Goal: Task Accomplishment & Management: Manage account settings

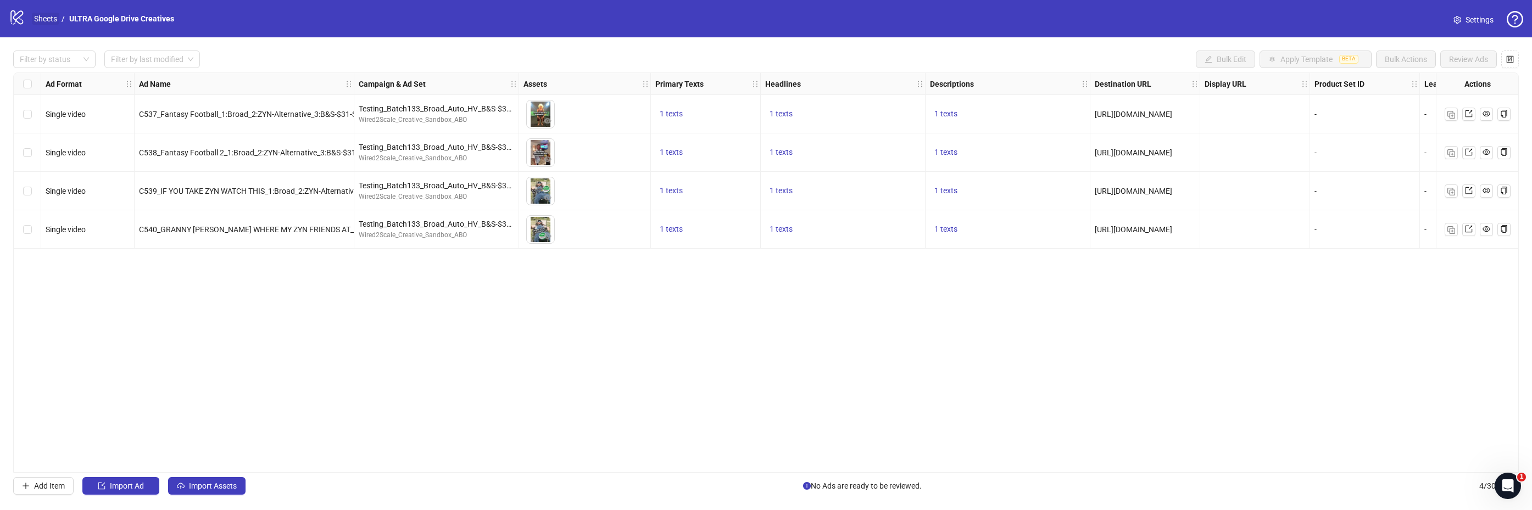
click at [45, 19] on link "Sheets" at bounding box center [45, 19] width 27 height 12
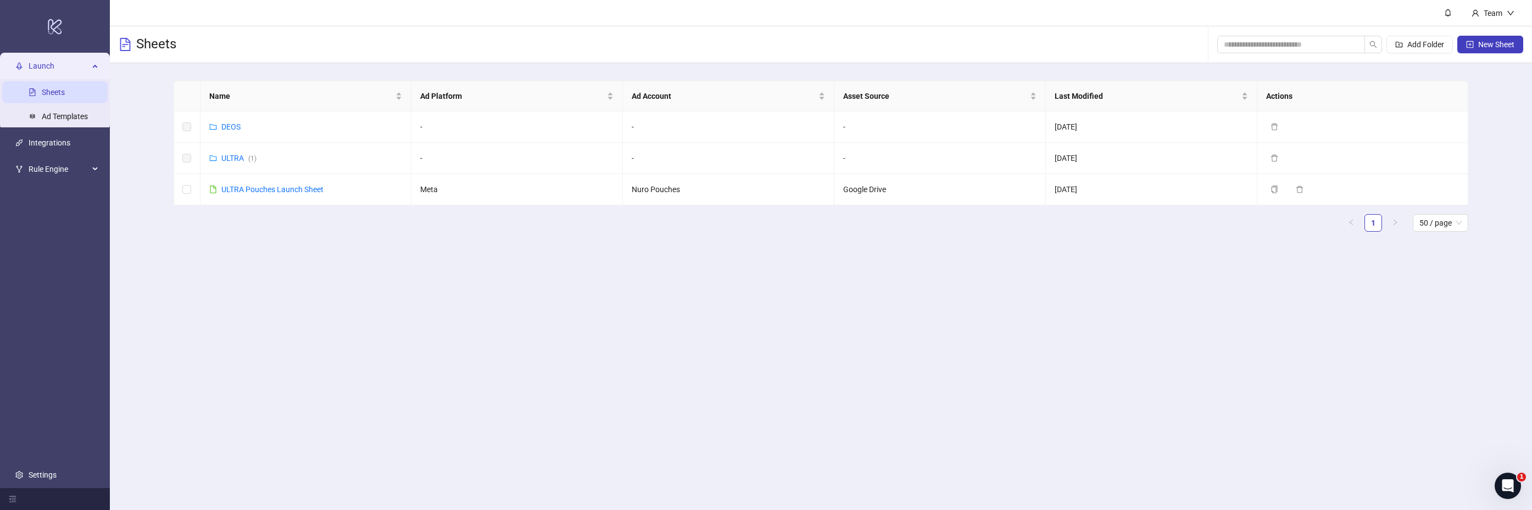
click at [45, 64] on span "Launch" at bounding box center [59, 66] width 60 height 22
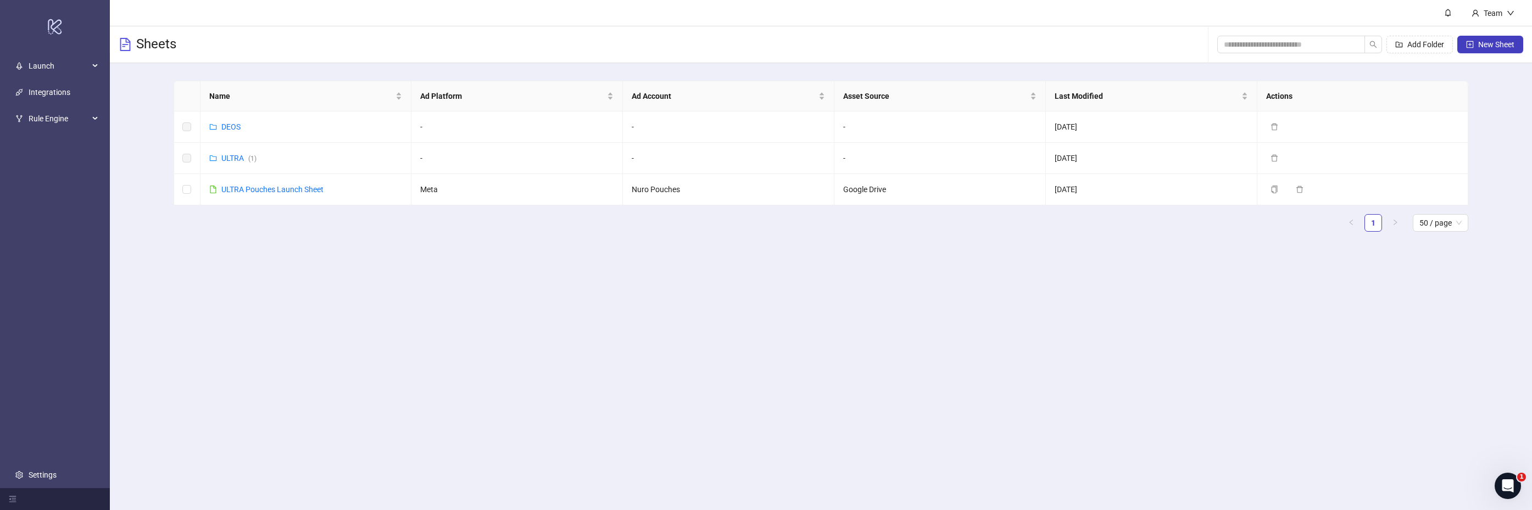
click at [388, 51] on div "Sheets Add Folder New Sheet" at bounding box center [821, 44] width 1422 height 37
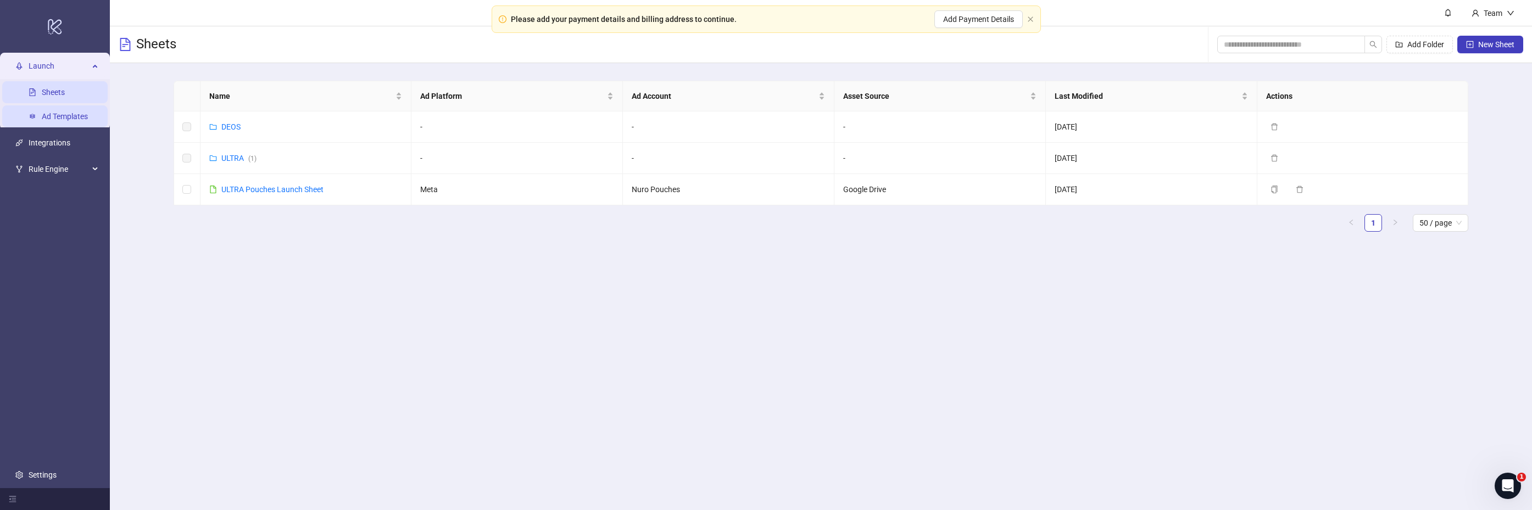
click at [59, 116] on link "Ad Templates" at bounding box center [65, 116] width 46 height 9
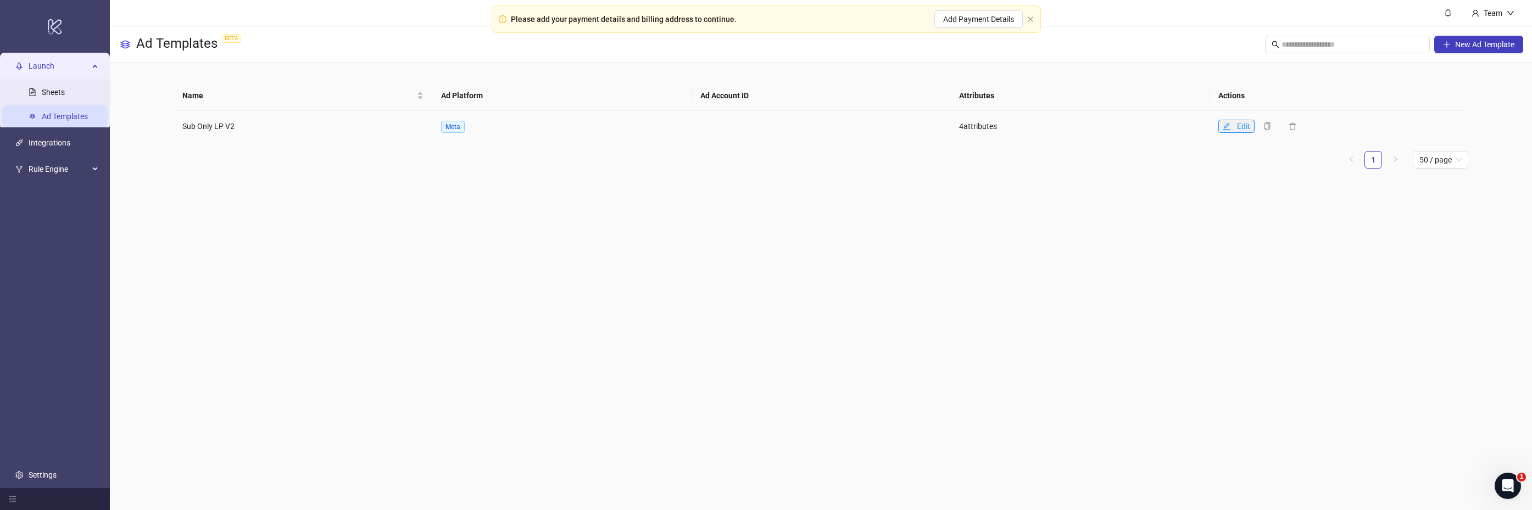
click at [1225, 123] on icon "edit" at bounding box center [1227, 127] width 8 height 8
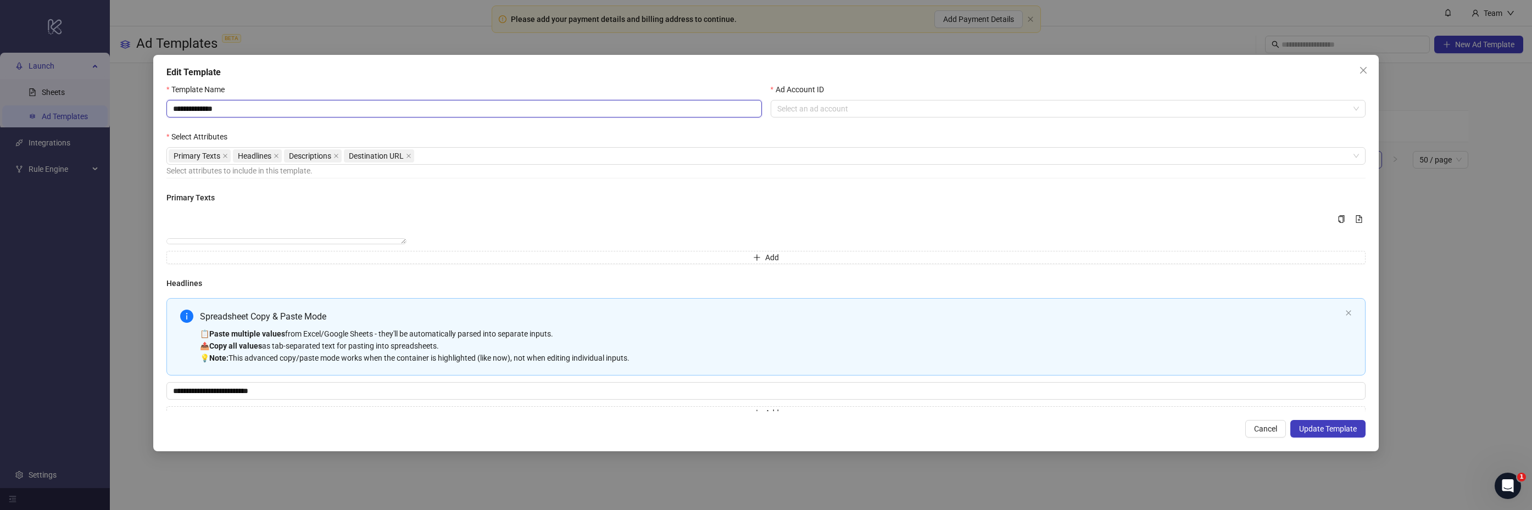
drag, startPoint x: 173, startPoint y: 110, endPoint x: 279, endPoint y: 115, distance: 106.1
click at [173, 110] on input "**********" at bounding box center [464, 109] width 596 height 18
type input "**********"
click at [844, 104] on input "Ad Account ID" at bounding box center [1063, 109] width 572 height 16
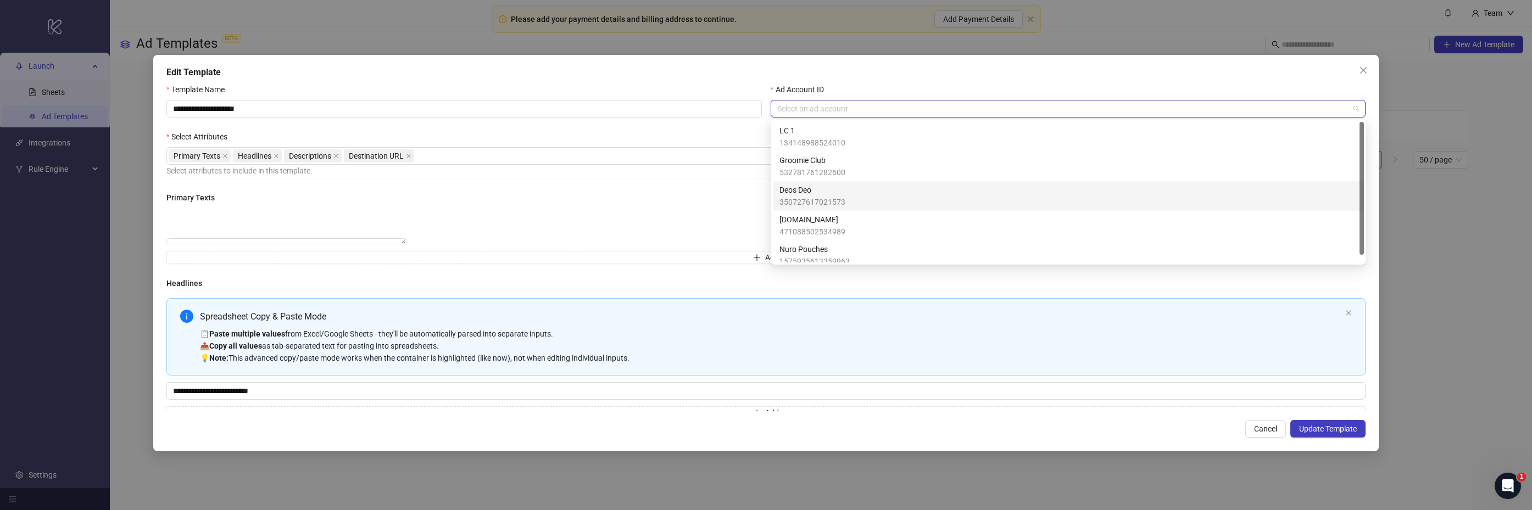
scroll to position [8, 0]
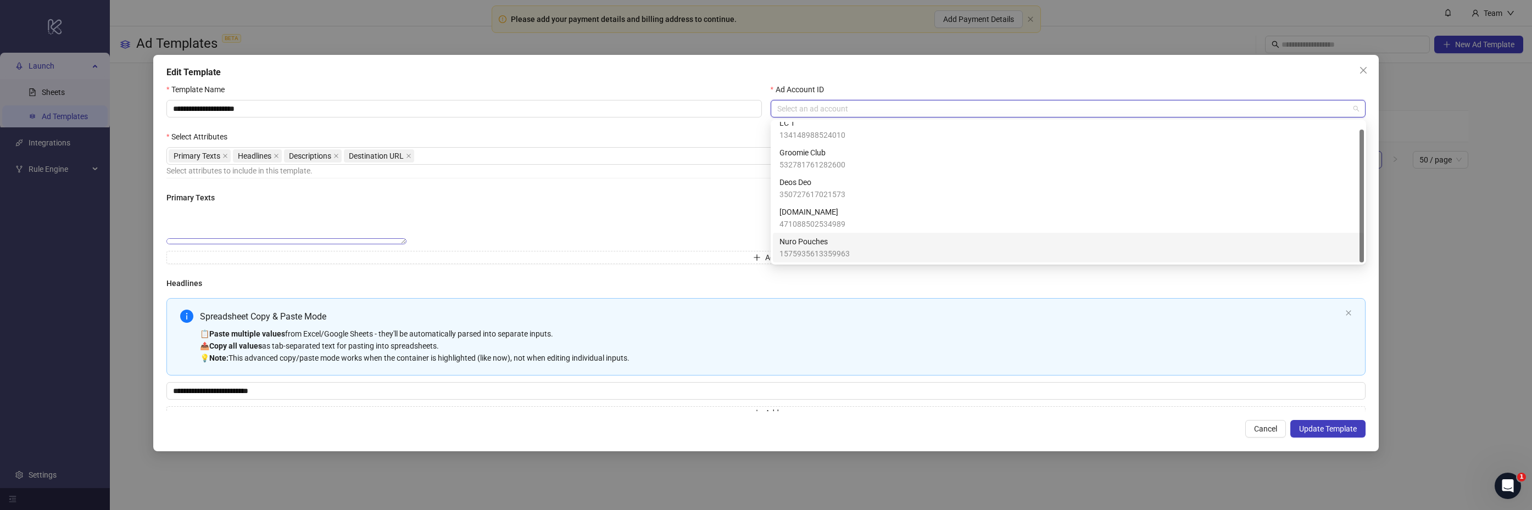
click at [863, 241] on div "Nuro Pouches 1575935613359963" at bounding box center [1069, 248] width 578 height 24
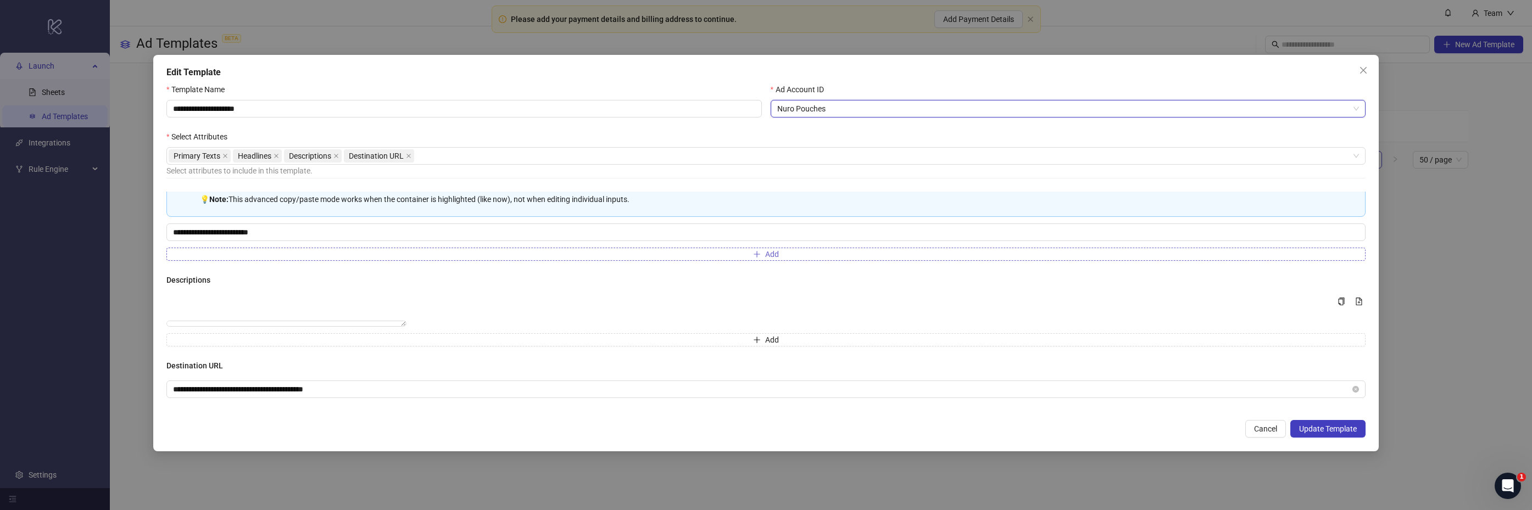
scroll to position [194, 0]
click at [1331, 433] on span "Update Template" at bounding box center [1328, 429] width 58 height 9
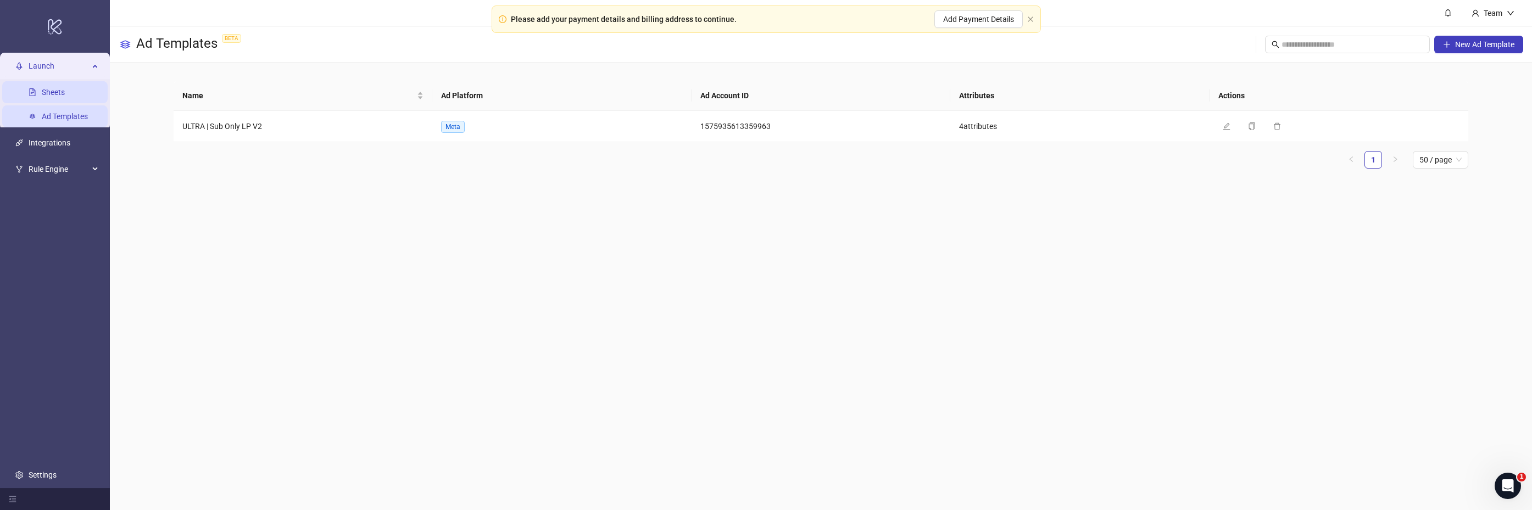
click at [48, 90] on link "Sheets" at bounding box center [53, 92] width 23 height 9
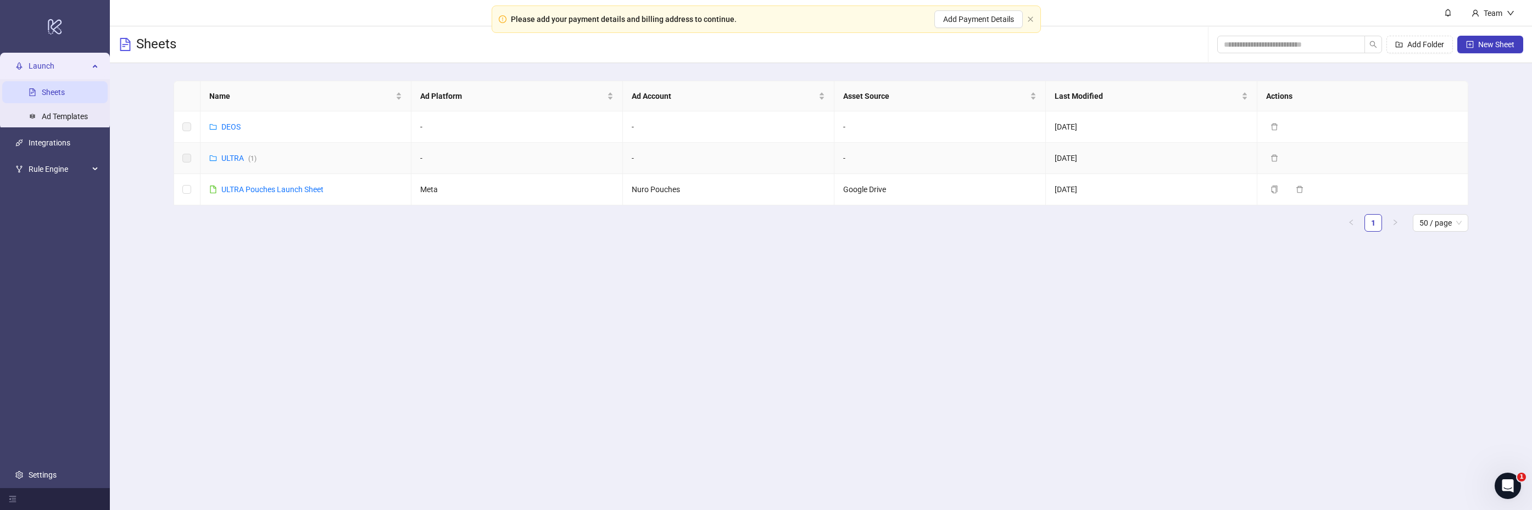
click at [225, 156] on link "ULTRA ( 1 )" at bounding box center [238, 158] width 35 height 9
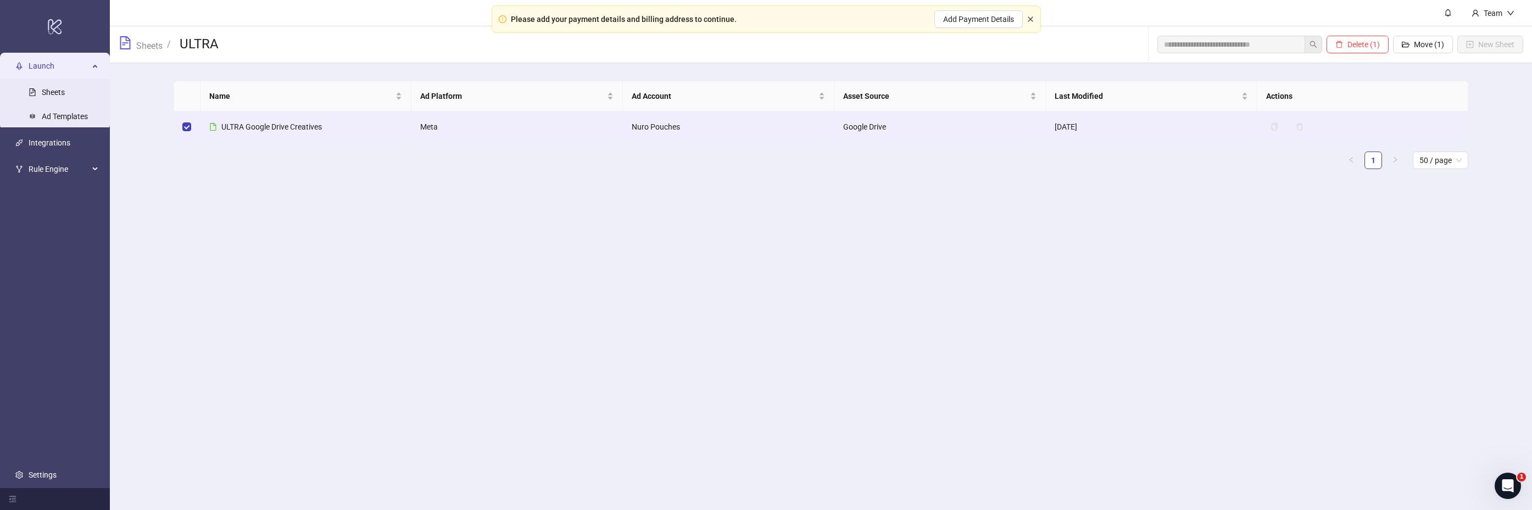
click at [1030, 19] on icon "close" at bounding box center [1030, 18] width 5 height 5
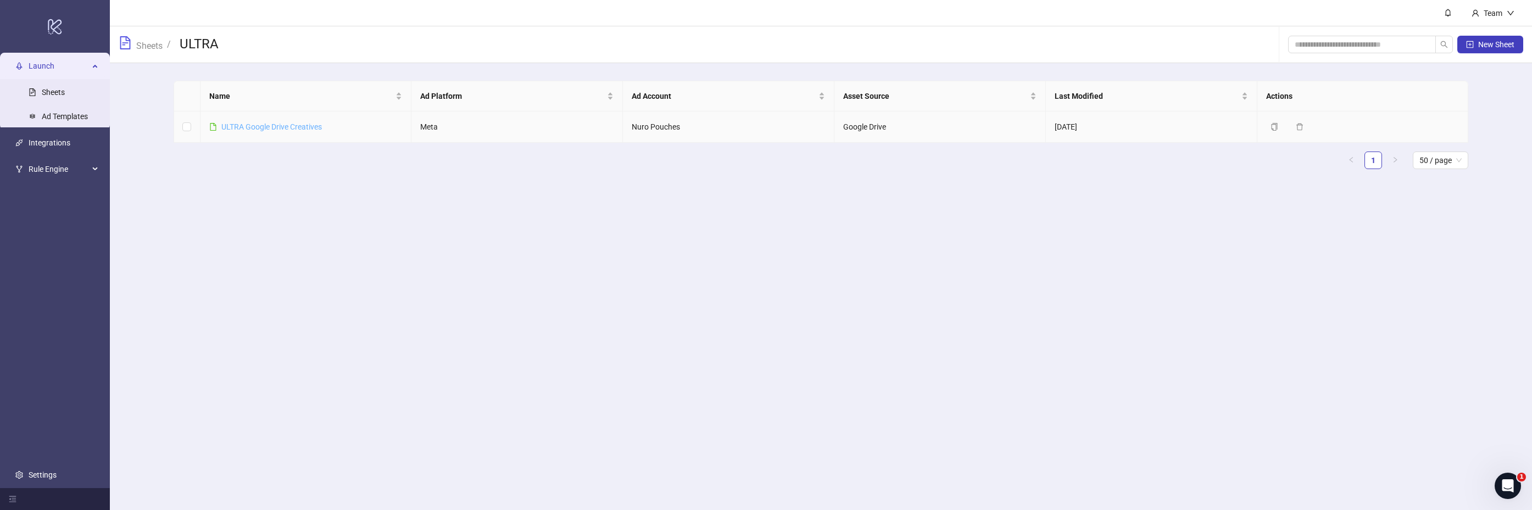
click at [270, 126] on link "ULTRA Google Drive Creatives" at bounding box center [271, 127] width 101 height 9
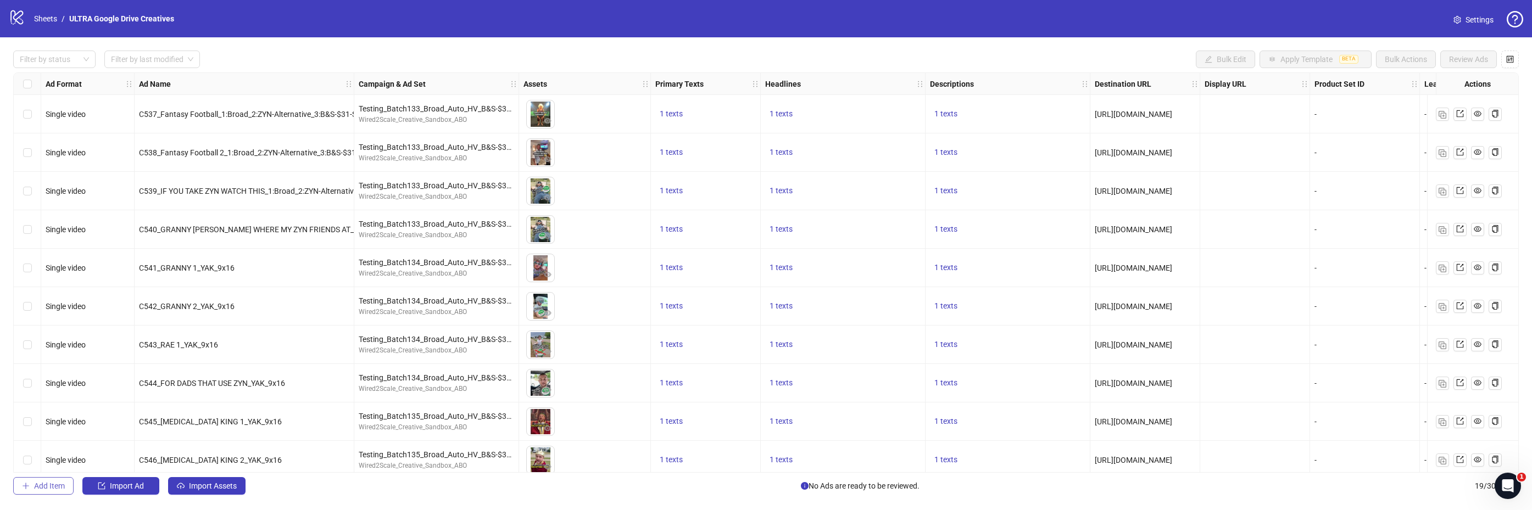
click at [47, 480] on button "Add Item" at bounding box center [43, 486] width 60 height 18
click at [802, 486] on icon "info-circle" at bounding box center [805, 486] width 8 height 8
click at [842, 490] on span "No Ads are ready to be reviewed." at bounding box center [860, 486] width 119 height 12
click at [803, 487] on icon "info-circle" at bounding box center [805, 486] width 8 height 8
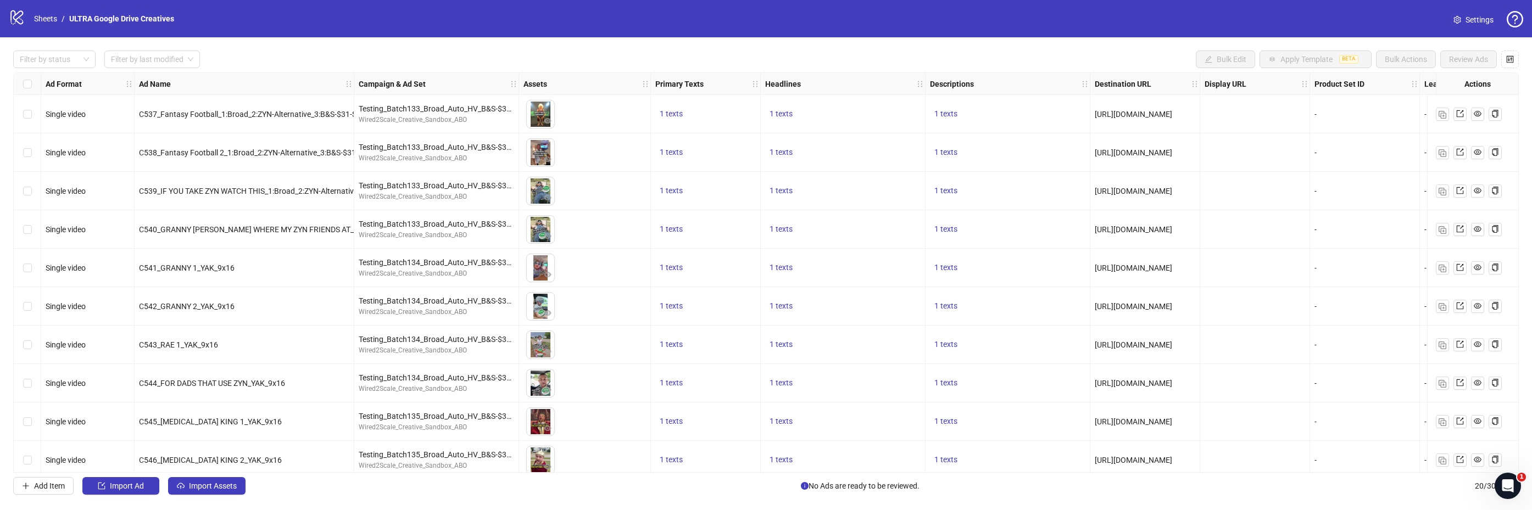
click at [863, 486] on span "No Ads are ready to be reviewed." at bounding box center [860, 486] width 119 height 12
click at [911, 487] on span "No Ads are ready to be reviewed." at bounding box center [860, 486] width 119 height 12
click at [46, 487] on span "Add Item" at bounding box center [49, 486] width 31 height 9
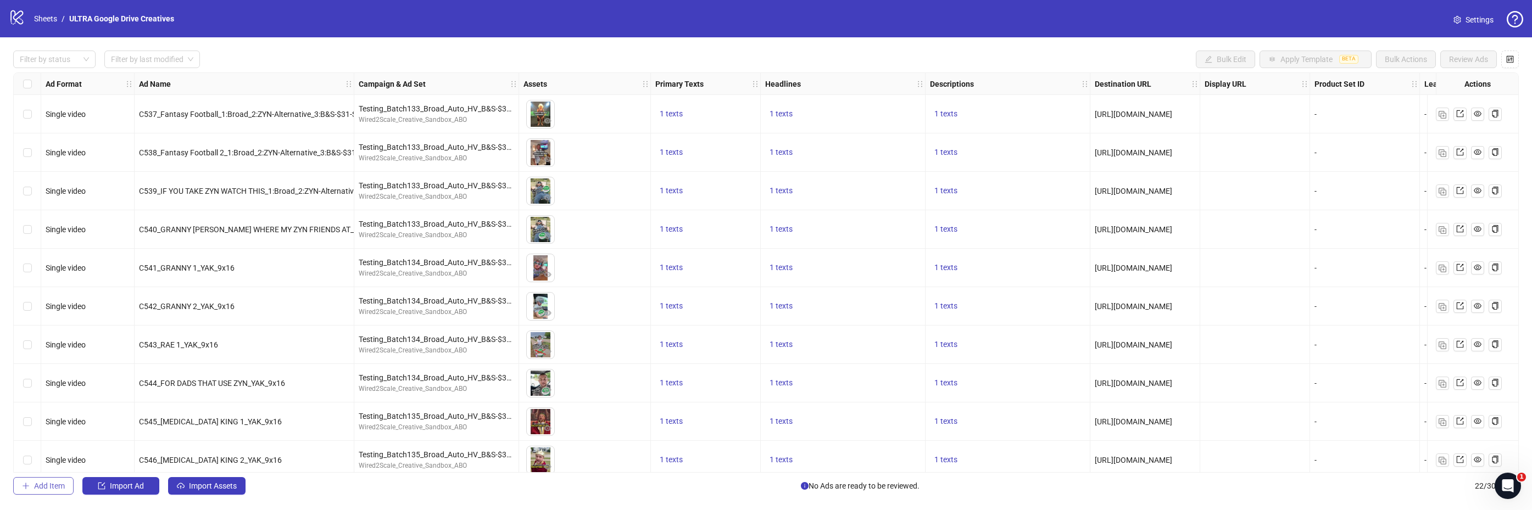
click at [46, 487] on span "Add Item" at bounding box center [49, 486] width 31 height 9
click at [136, 488] on span "Import Ad" at bounding box center [127, 486] width 34 height 9
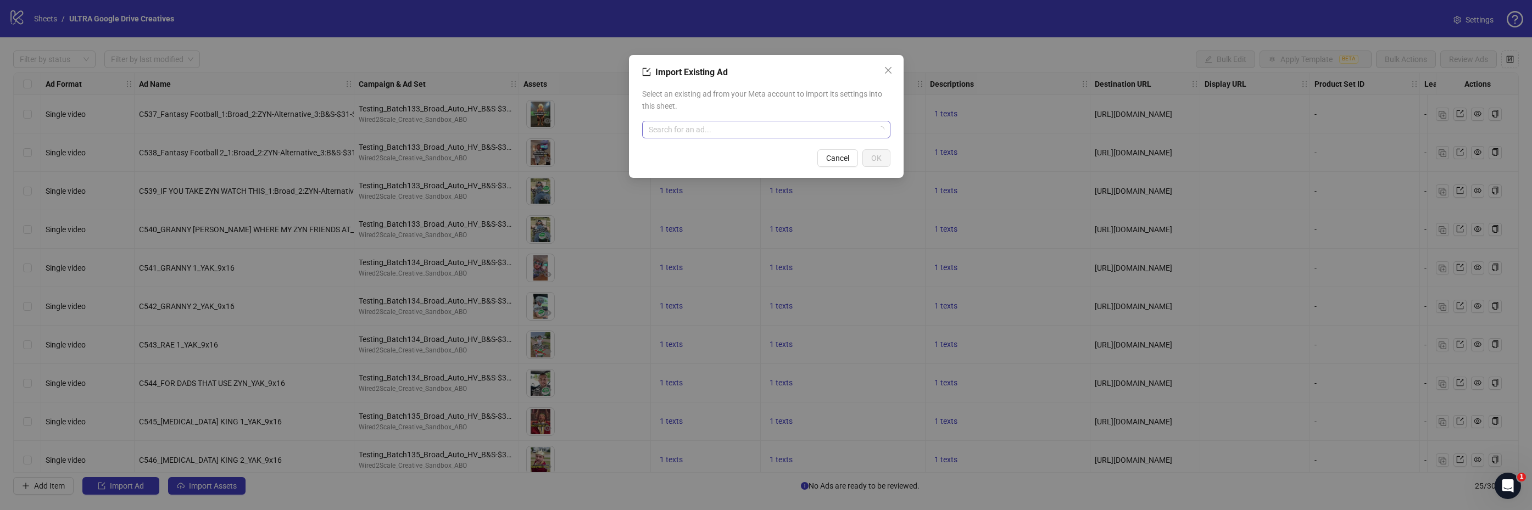
click at [832, 135] on input "search" at bounding box center [761, 129] width 225 height 16
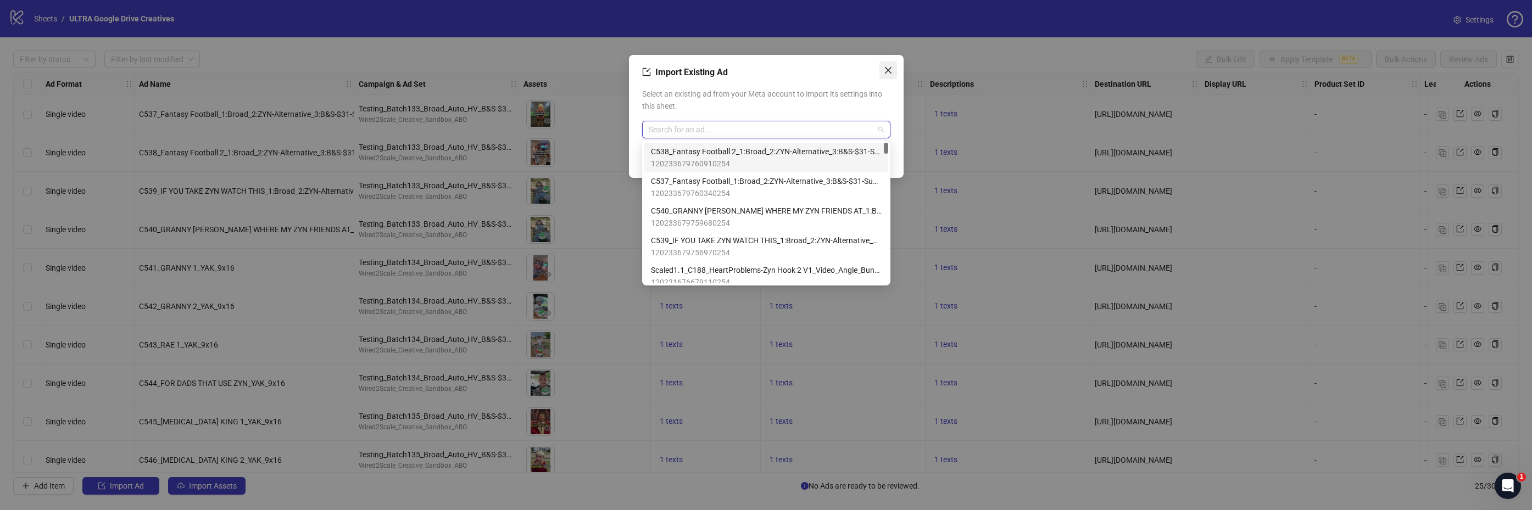
click at [889, 69] on icon "close" at bounding box center [888, 70] width 7 height 7
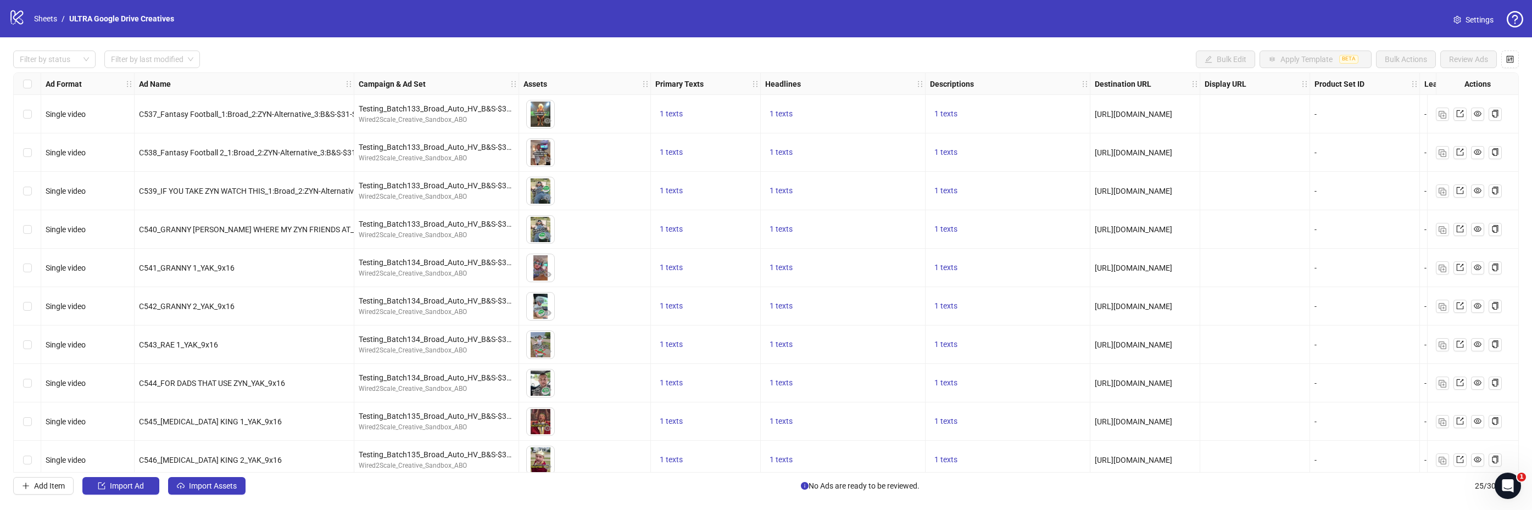
scroll to position [33, 0]
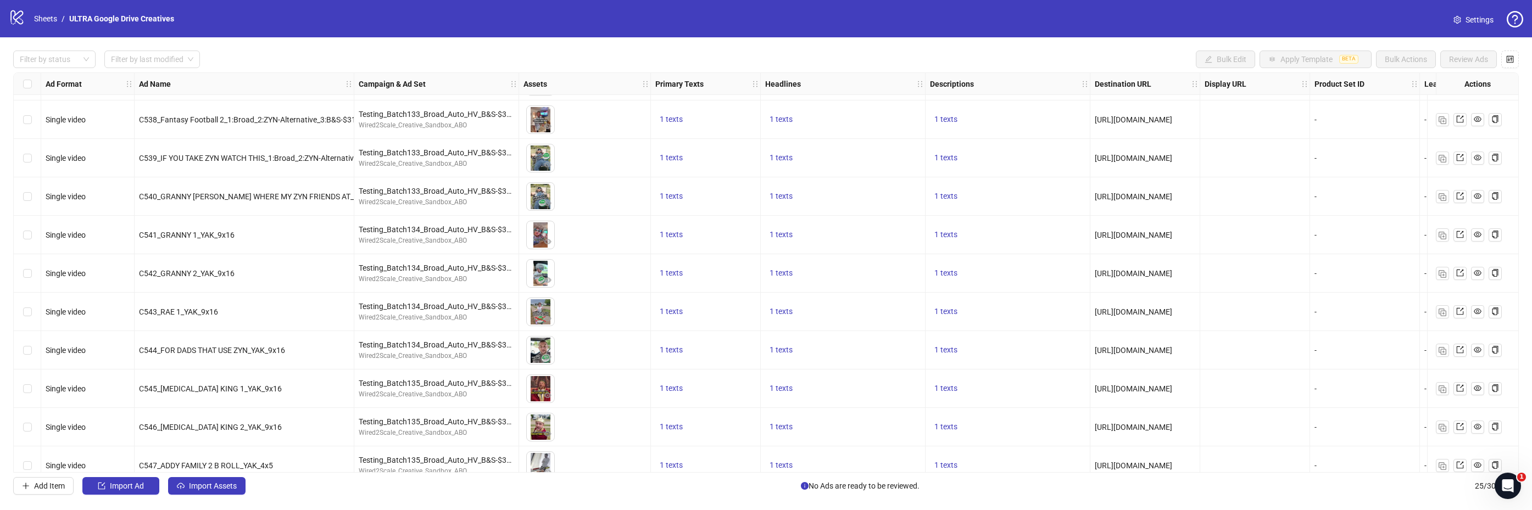
click at [188, 296] on div "C543_RAE 1_YAK_9x16" at bounding box center [245, 312] width 220 height 38
drag, startPoint x: 198, startPoint y: 312, endPoint x: 176, endPoint y: 309, distance: 22.1
click at [198, 312] on span "C543_RAE 1_YAK_9x16" at bounding box center [178, 312] width 79 height 9
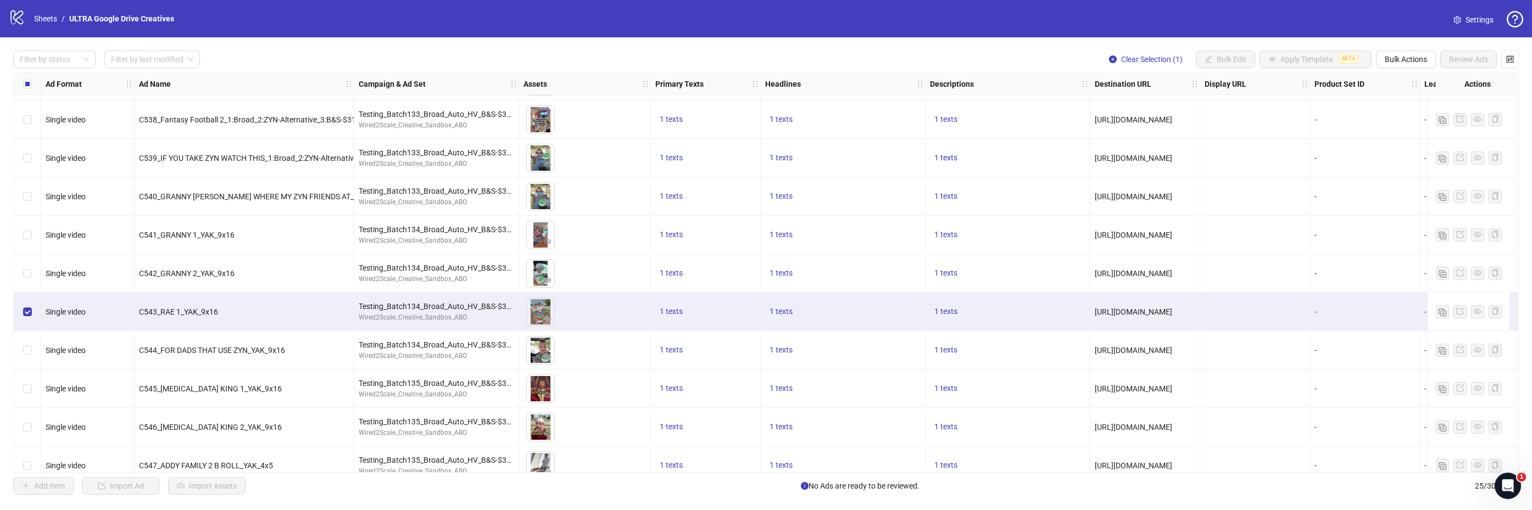
click at [282, 320] on div "C543_RAE 1_YAK_9x16" at bounding box center [245, 312] width 220 height 38
click at [220, 312] on div "C543_RAE 1_YAK_9x16" at bounding box center [244, 312] width 210 height 12
click at [197, 312] on span "C543_RAE 1_YAK_9x16" at bounding box center [178, 312] width 79 height 9
click at [190, 312] on span "C543_RAE 1_YAK_9x16" at bounding box center [178, 312] width 79 height 9
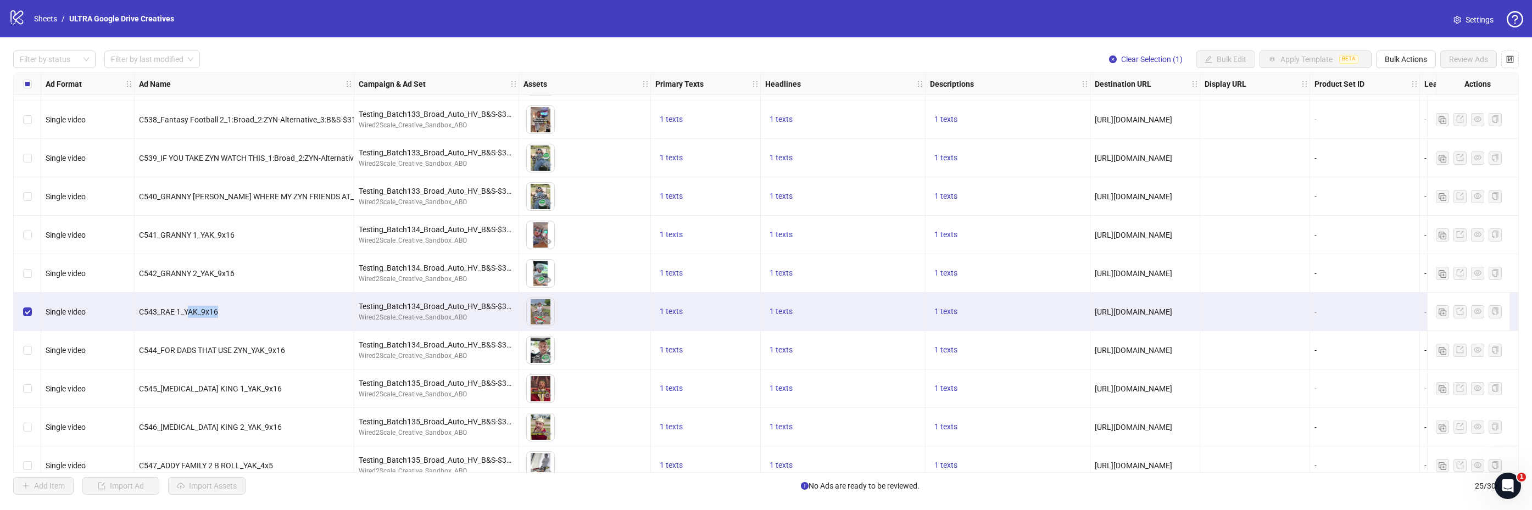
click at [190, 312] on span "C543_RAE 1_YAK_9x16" at bounding box center [178, 312] width 79 height 9
click at [1411, 60] on span "Bulk Actions" at bounding box center [1406, 59] width 42 height 9
click at [1079, 16] on div "logo/logo-mobile Sheets / ULTRA Google Drive Creatives Settings" at bounding box center [766, 19] width 1515 height 20
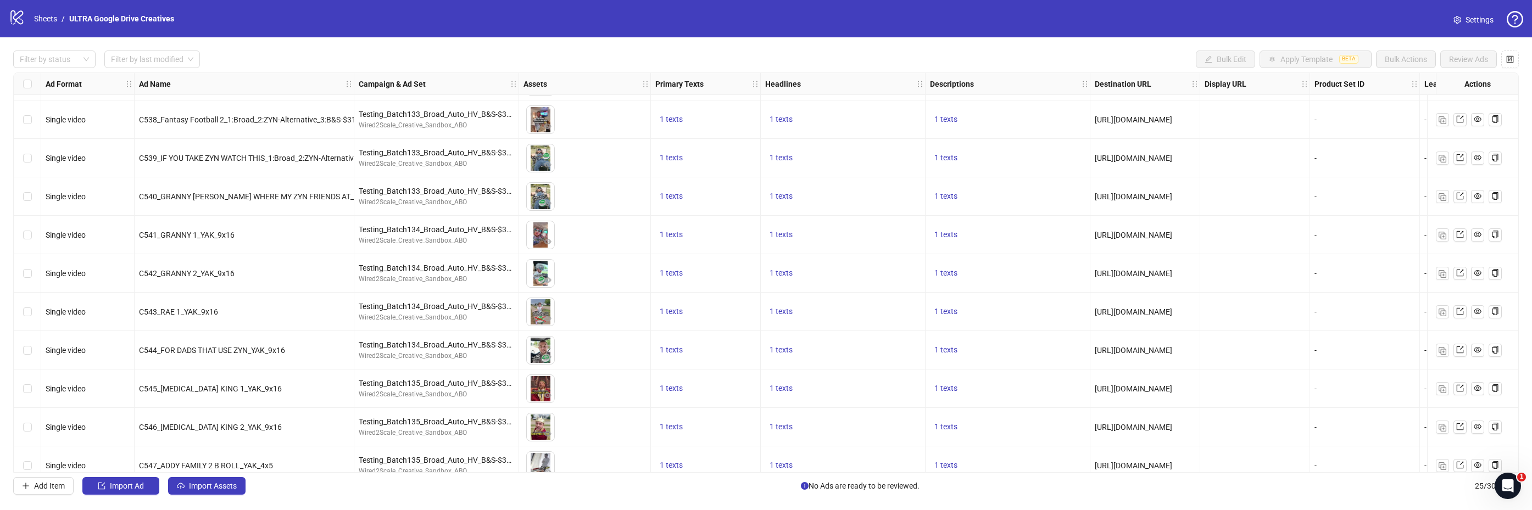
click at [203, 310] on span "C543_RAE 1_YAK_9x16" at bounding box center [178, 312] width 79 height 9
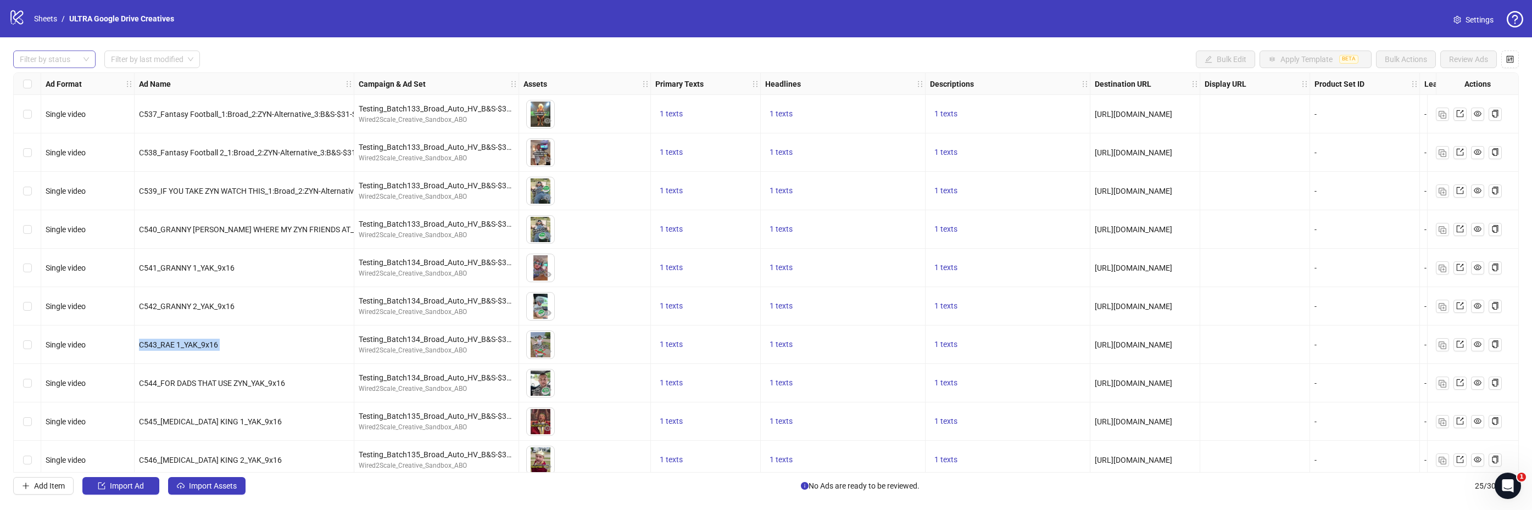
click at [81, 60] on div at bounding box center [48, 59] width 66 height 15
click at [48, 101] on div "Launched" at bounding box center [54, 99] width 65 height 12
click at [46, 80] on div "Draft" at bounding box center [54, 81] width 65 height 12
click at [41, 98] on div "Launched" at bounding box center [61, 99] width 78 height 12
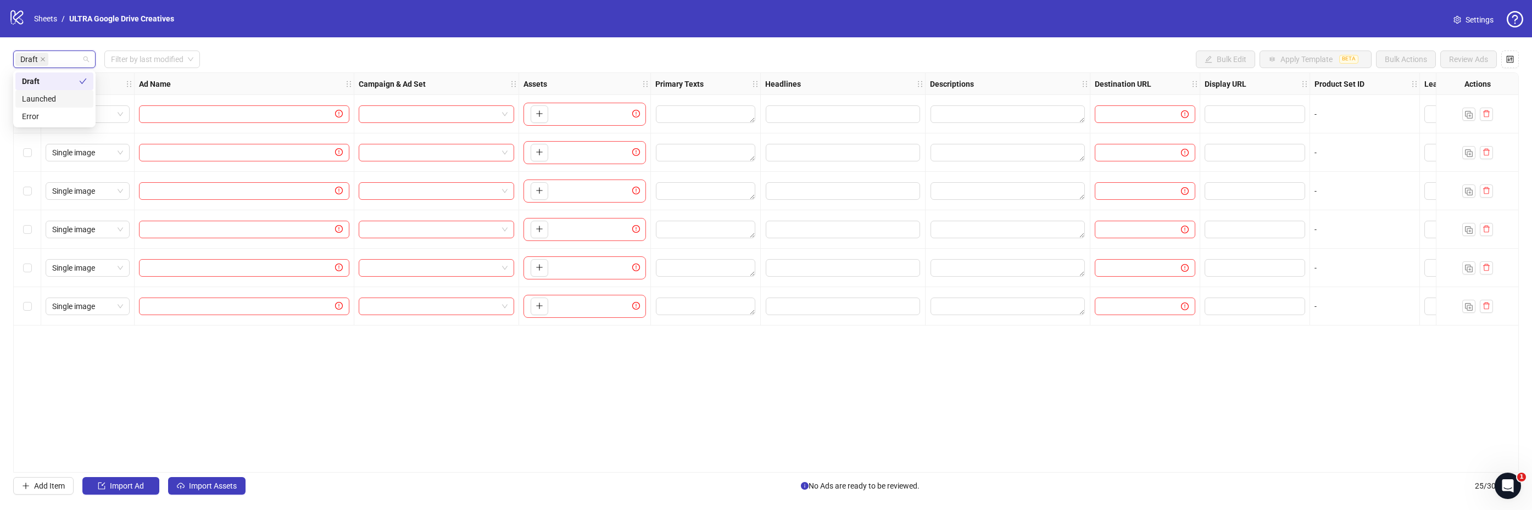
click at [277, 53] on div "Draft Filter by last modified Bulk Edit Apply Template BETA Bulk Actions Review…" at bounding box center [766, 60] width 1506 height 18
click at [1487, 115] on icon "delete" at bounding box center [1487, 114] width 8 height 8
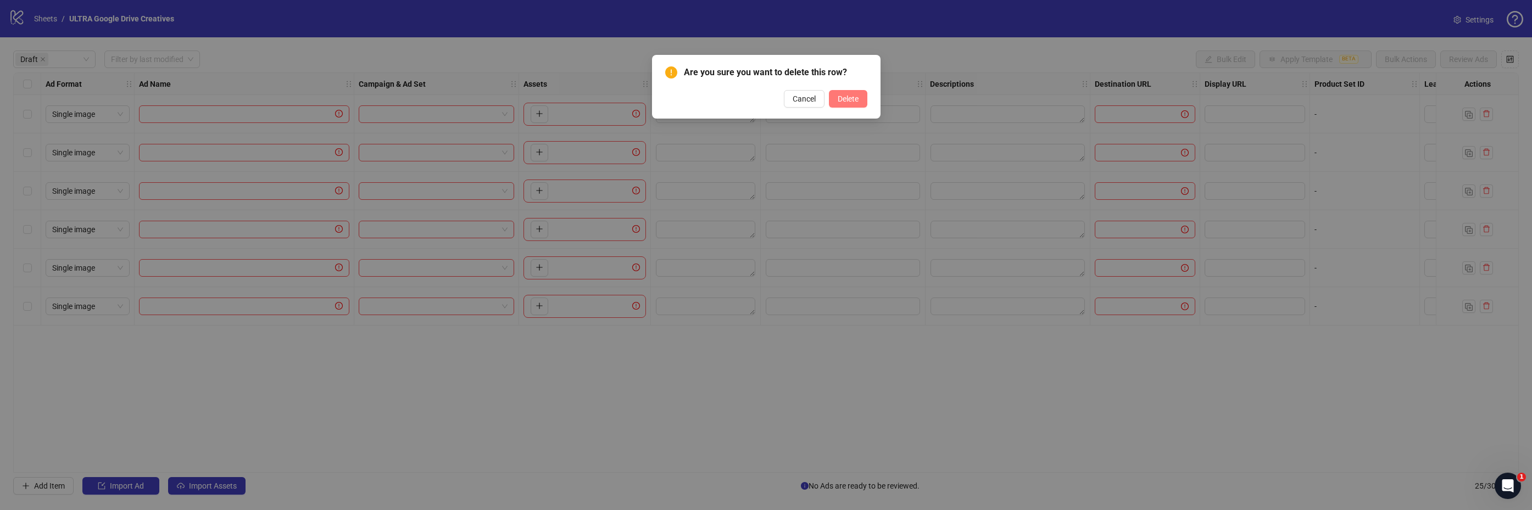
click at [851, 100] on span "Delete" at bounding box center [848, 99] width 21 height 9
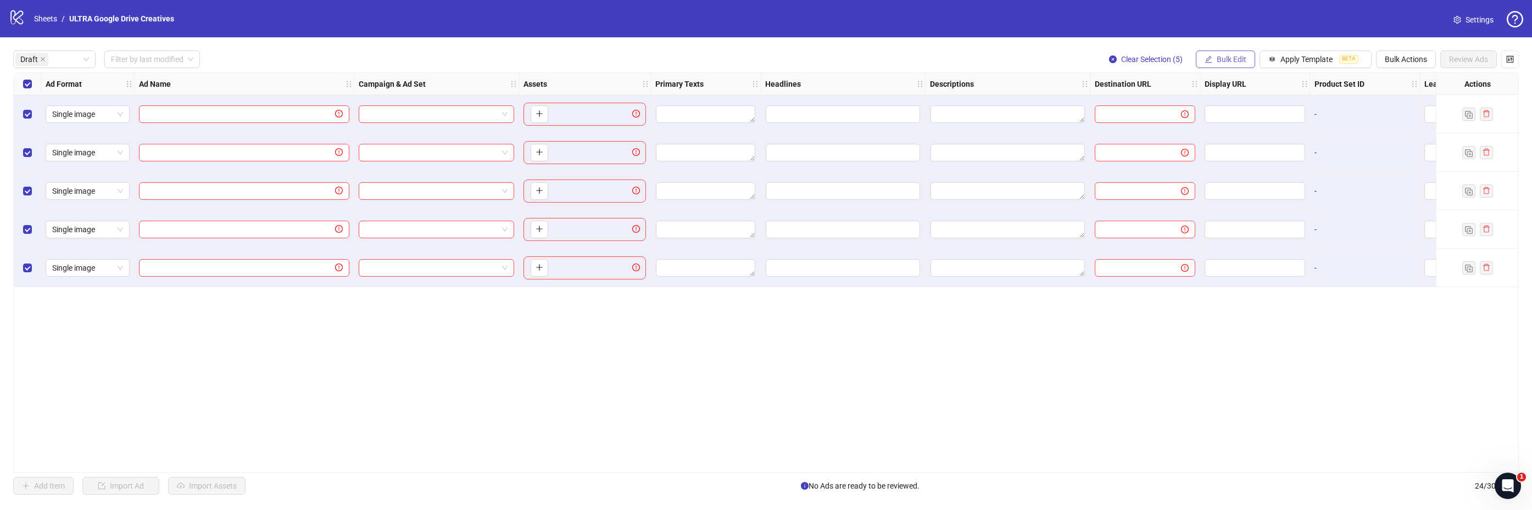
click at [1233, 65] on button "Bulk Edit" at bounding box center [1225, 60] width 59 height 18
click at [1407, 62] on span "Bulk Actions" at bounding box center [1406, 59] width 42 height 9
click at [1406, 79] on span "Delete" at bounding box center [1421, 81] width 75 height 12
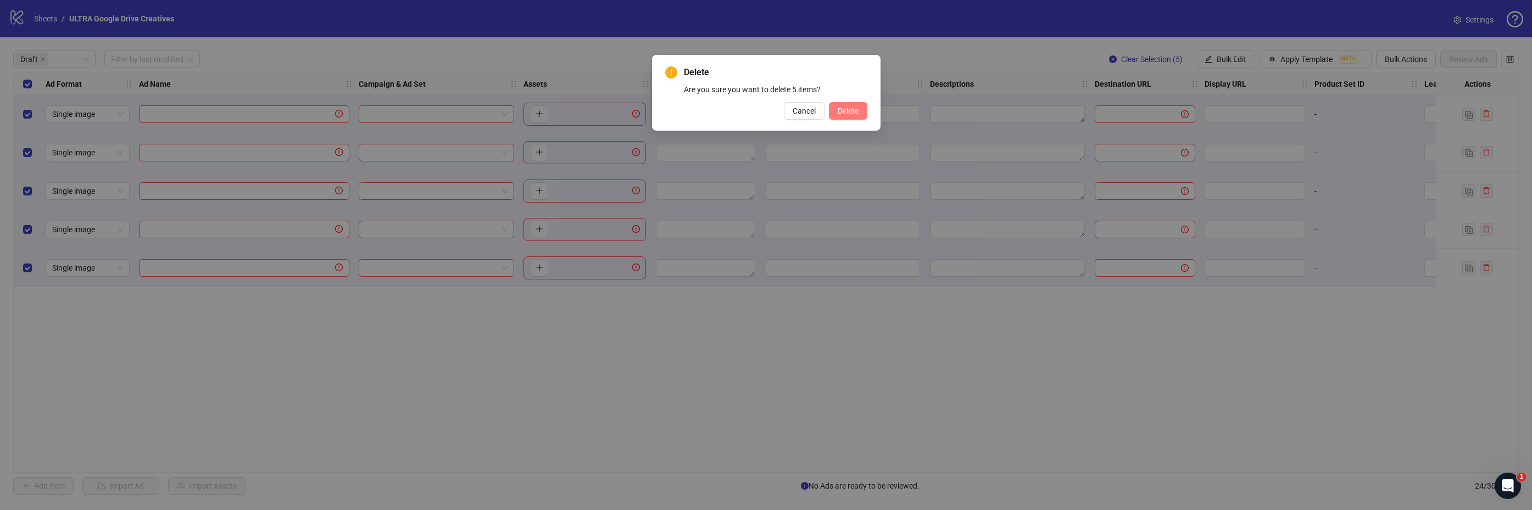
click at [851, 112] on span "Delete" at bounding box center [848, 111] width 21 height 9
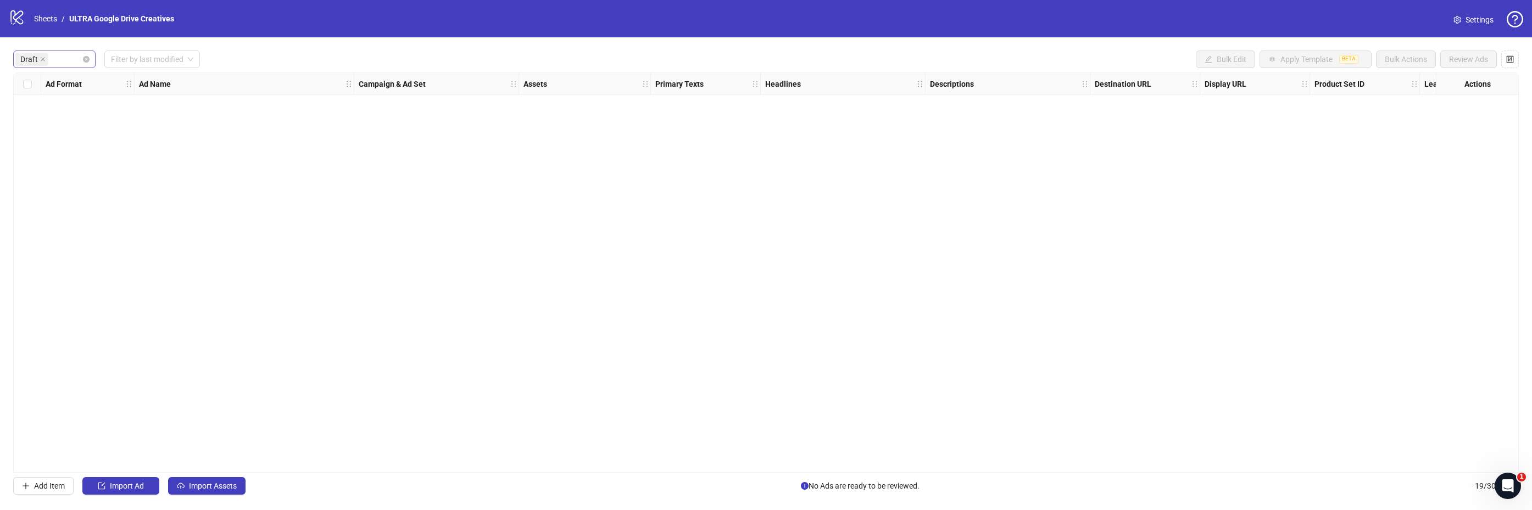
click at [60, 60] on div "Draft" at bounding box center [48, 59] width 66 height 15
click at [50, 81] on div "Draft" at bounding box center [50, 81] width 57 height 12
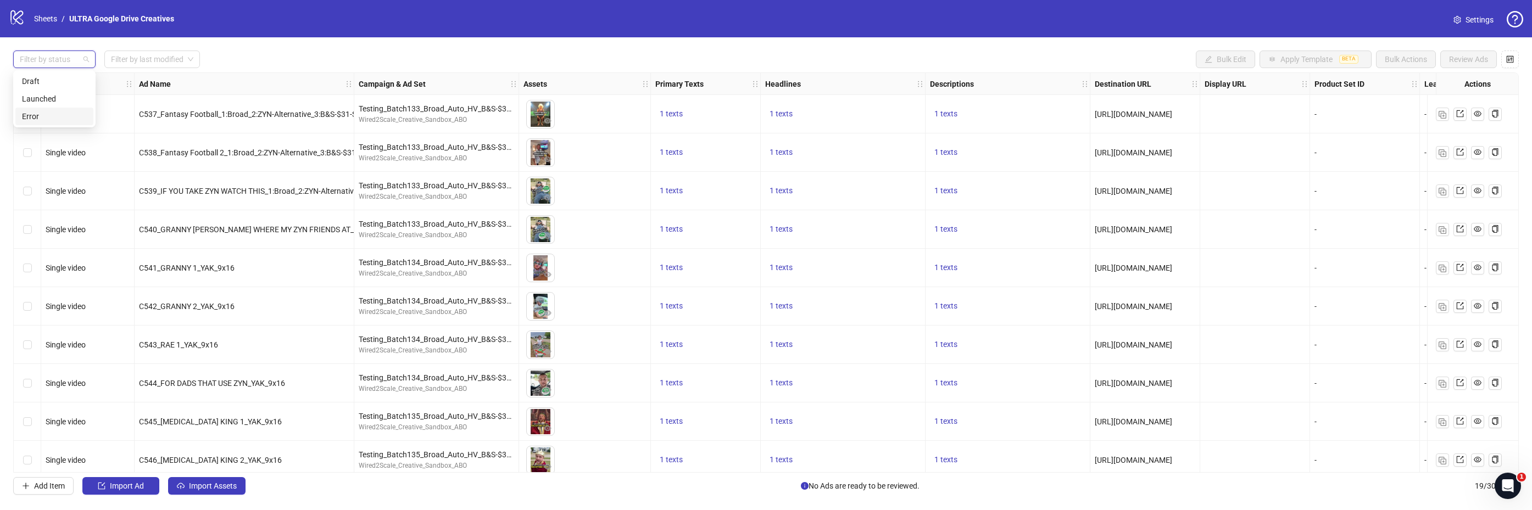
click at [40, 114] on div "Error" at bounding box center [54, 116] width 65 height 12
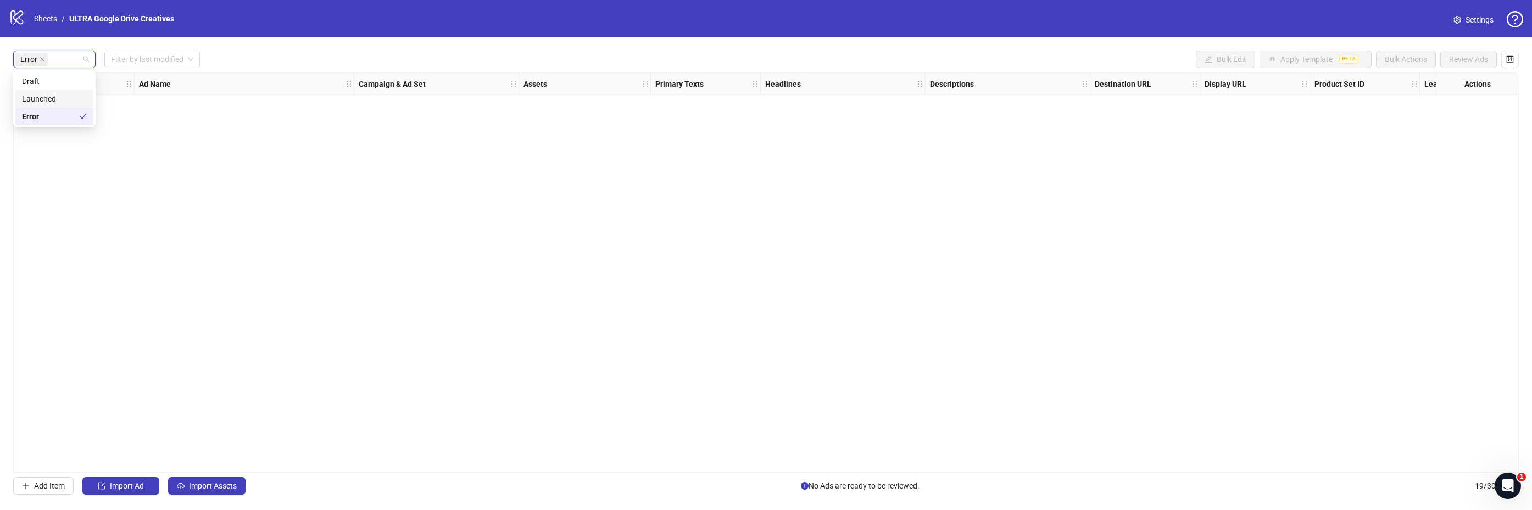
click at [50, 96] on div "Launched" at bounding box center [54, 99] width 65 height 12
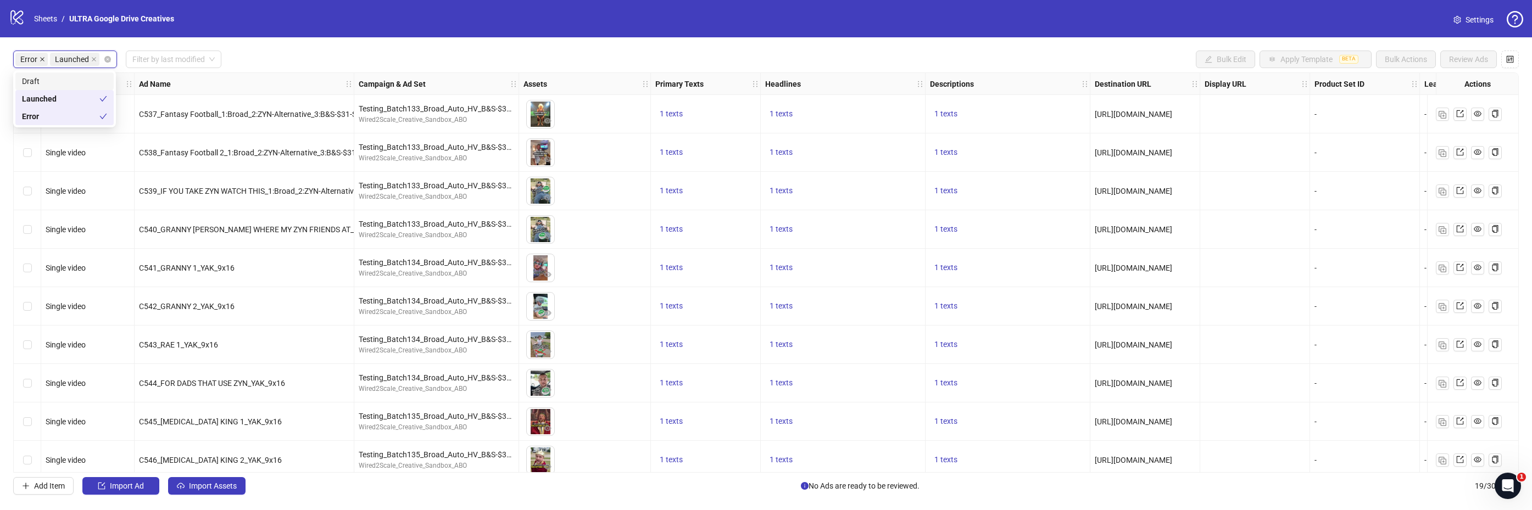
click at [40, 57] on icon "close" at bounding box center [42, 59] width 5 height 5
click at [323, 51] on div "Launched Filter by last modified Bulk Edit Apply Template BETA Bulk Actions Rev…" at bounding box center [766, 60] width 1506 height 18
click at [165, 58] on input "search" at bounding box center [147, 59] width 73 height 16
click at [148, 78] on div "Today" at bounding box center [152, 81] width 79 height 12
click at [154, 58] on span "Today" at bounding box center [145, 59] width 69 height 16
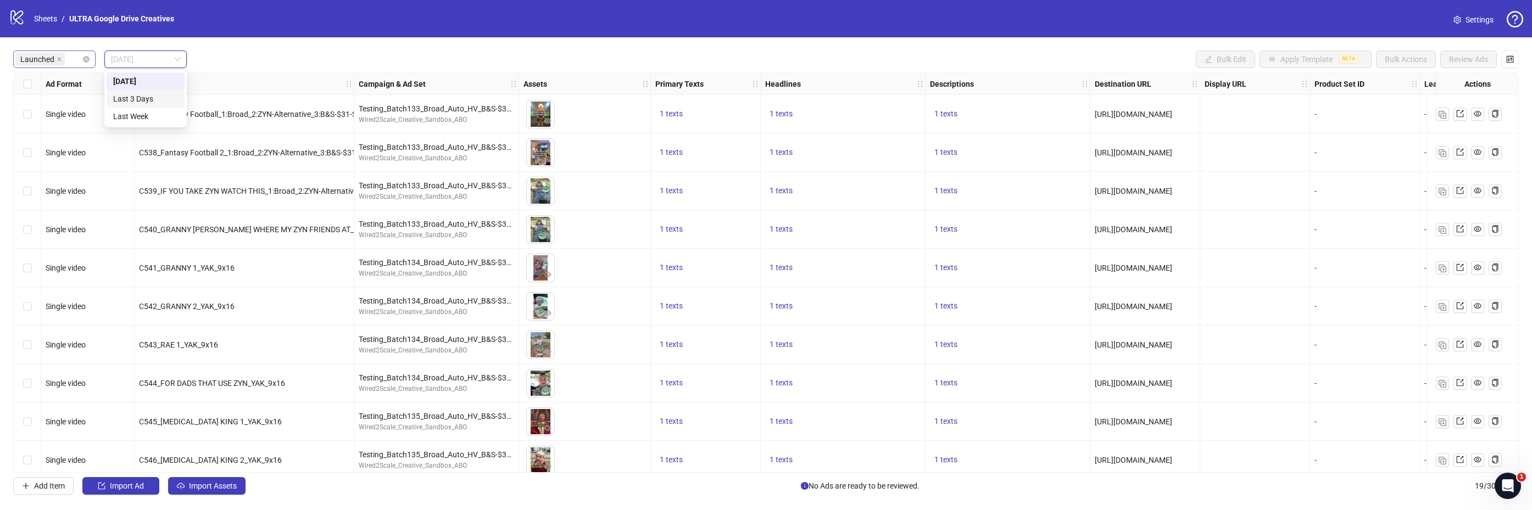
click at [135, 97] on div "Last 3 Days" at bounding box center [145, 99] width 65 height 12
click at [153, 60] on span "Last 3 Days" at bounding box center [145, 59] width 69 height 16
click at [141, 78] on div "Today" at bounding box center [145, 81] width 65 height 12
click at [150, 15] on link "ULTRA Google Drive Creatives" at bounding box center [121, 19] width 109 height 12
click at [1467, 18] on span "Settings" at bounding box center [1480, 20] width 28 height 12
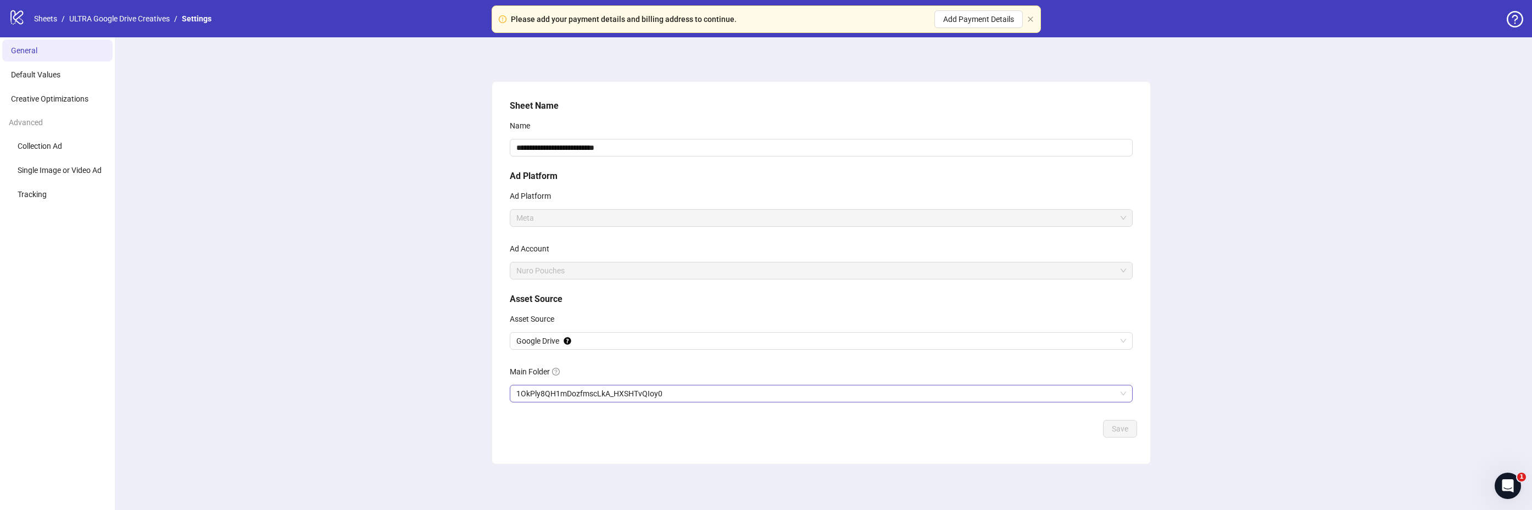
click at [706, 396] on span "1OkPly8QH1mDozfmscLkA_HXSHTvQIoy0" at bounding box center [821, 394] width 610 height 16
click at [1246, 400] on div "**********" at bounding box center [821, 273] width 1422 height 473
click at [64, 100] on span "Creative Optimizations" at bounding box center [49, 99] width 77 height 9
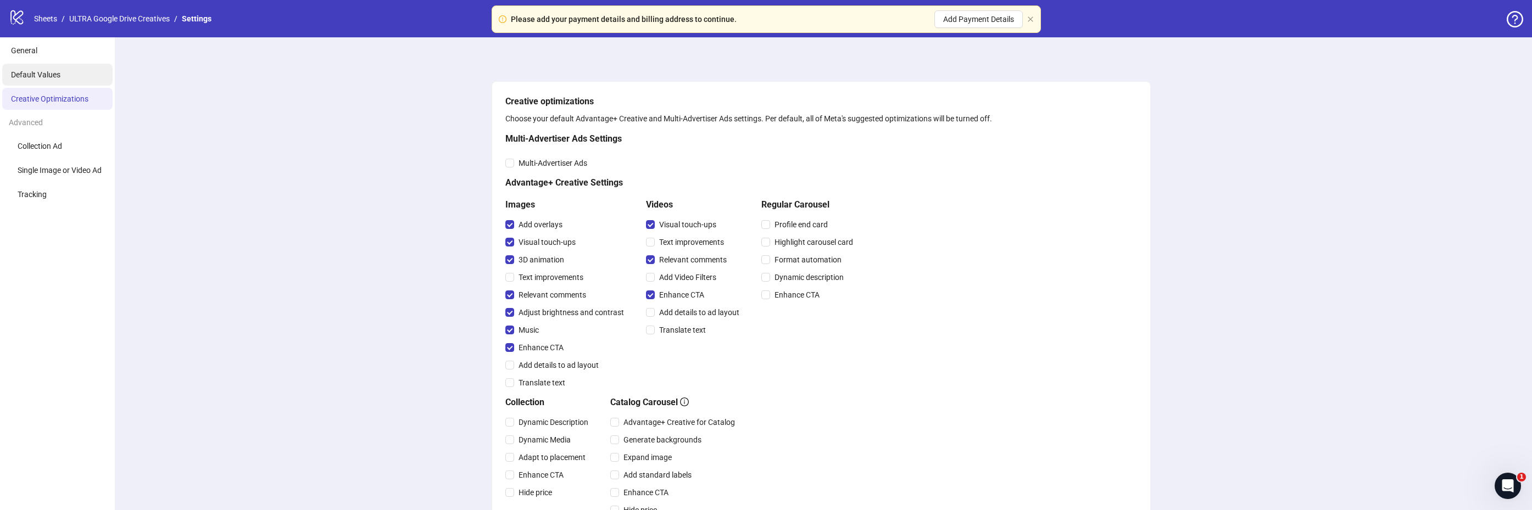
click at [29, 69] on li "Default Values" at bounding box center [57, 75] width 110 height 22
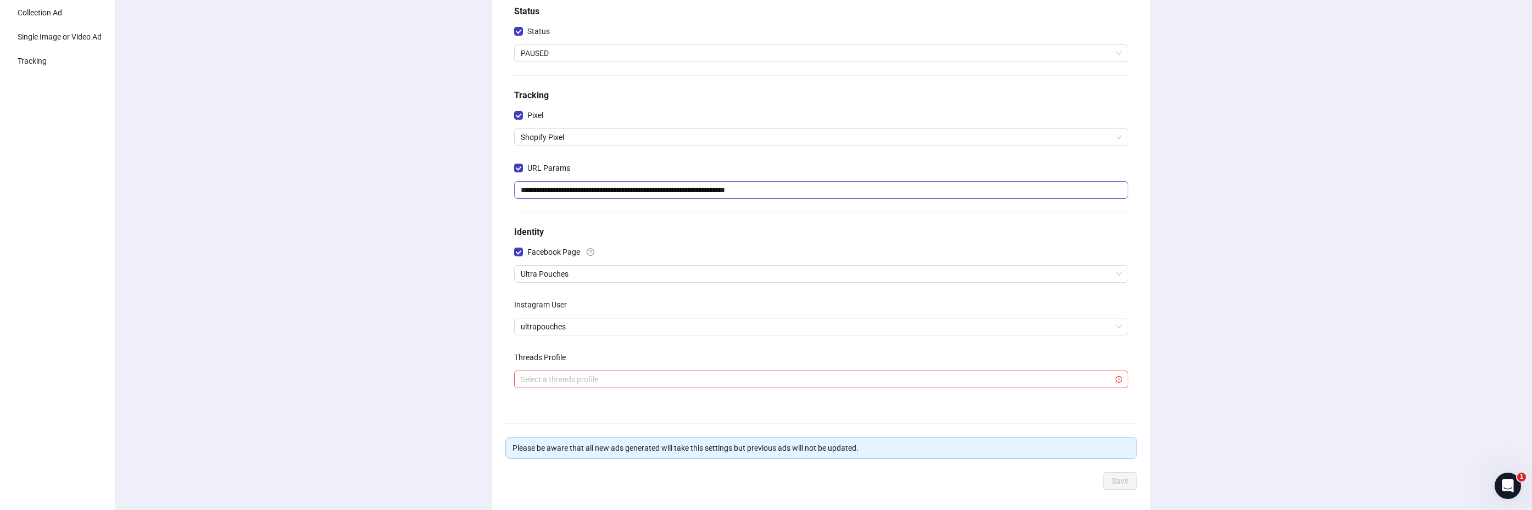
scroll to position [176, 0]
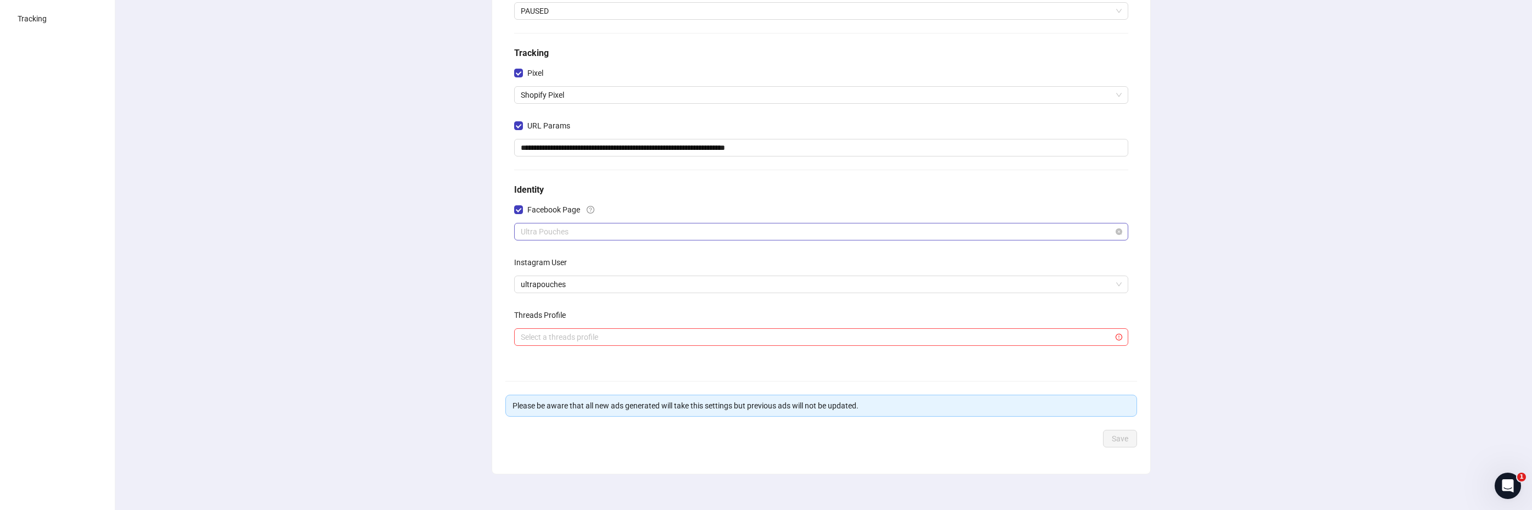
click at [600, 230] on span "Ultra Pouches" at bounding box center [821, 232] width 601 height 16
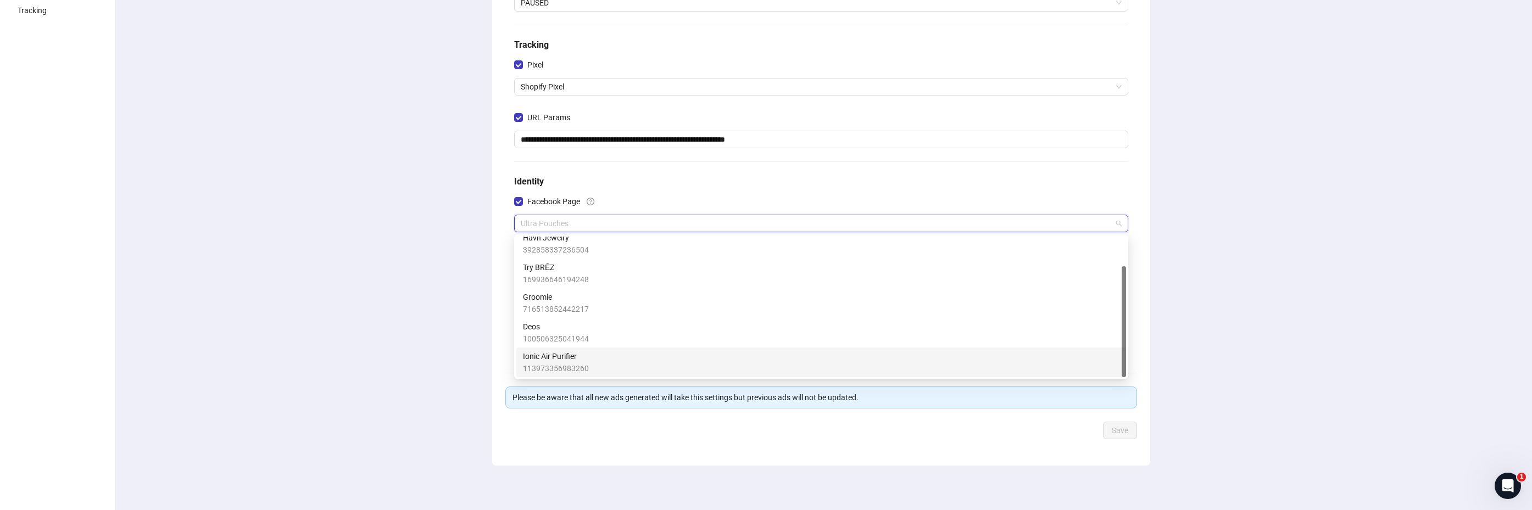
scroll to position [0, 0]
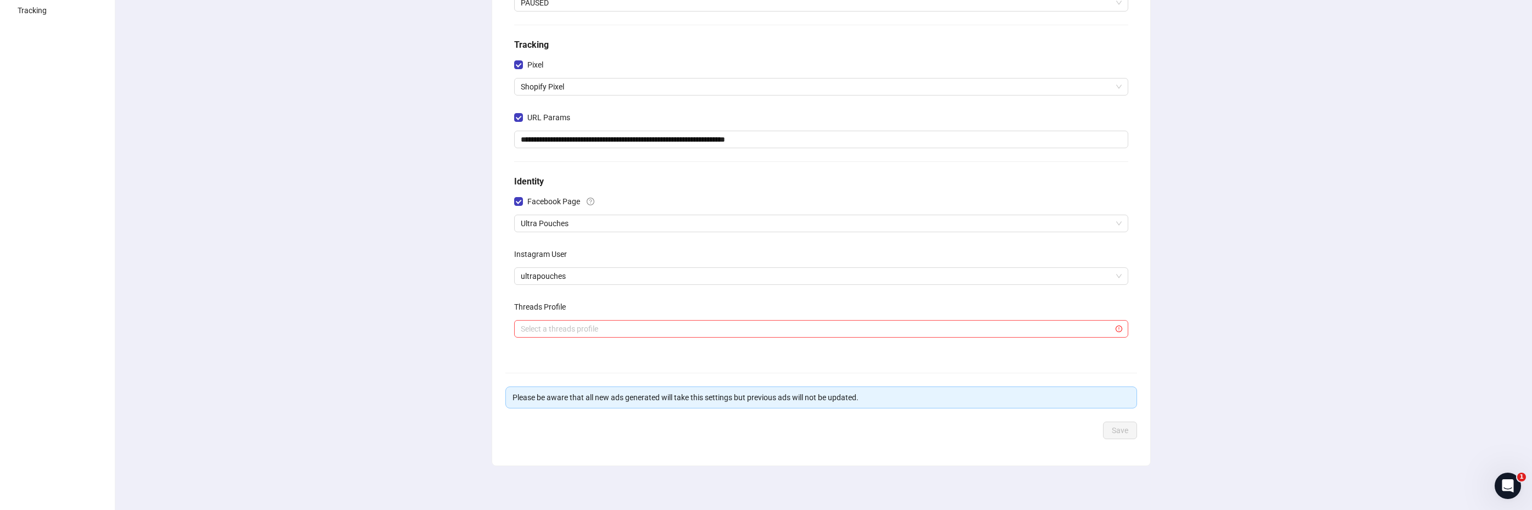
click at [407, 202] on div "**********" at bounding box center [821, 181] width 1422 height 657
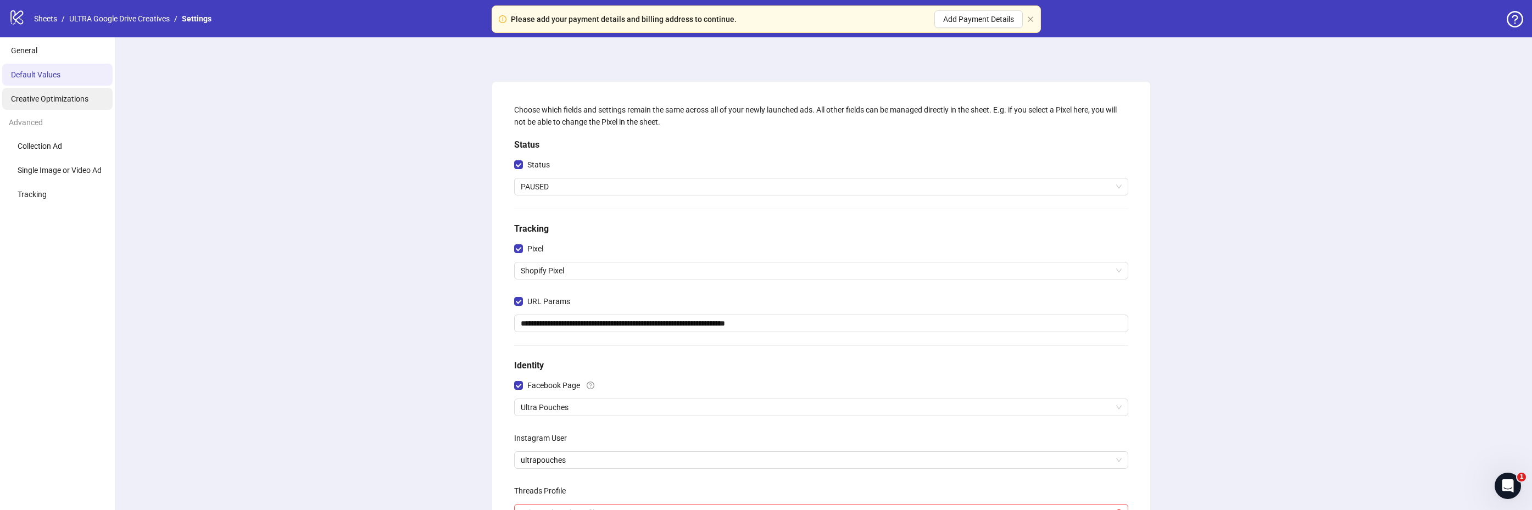
click at [54, 95] on span "Creative Optimizations" at bounding box center [49, 99] width 77 height 9
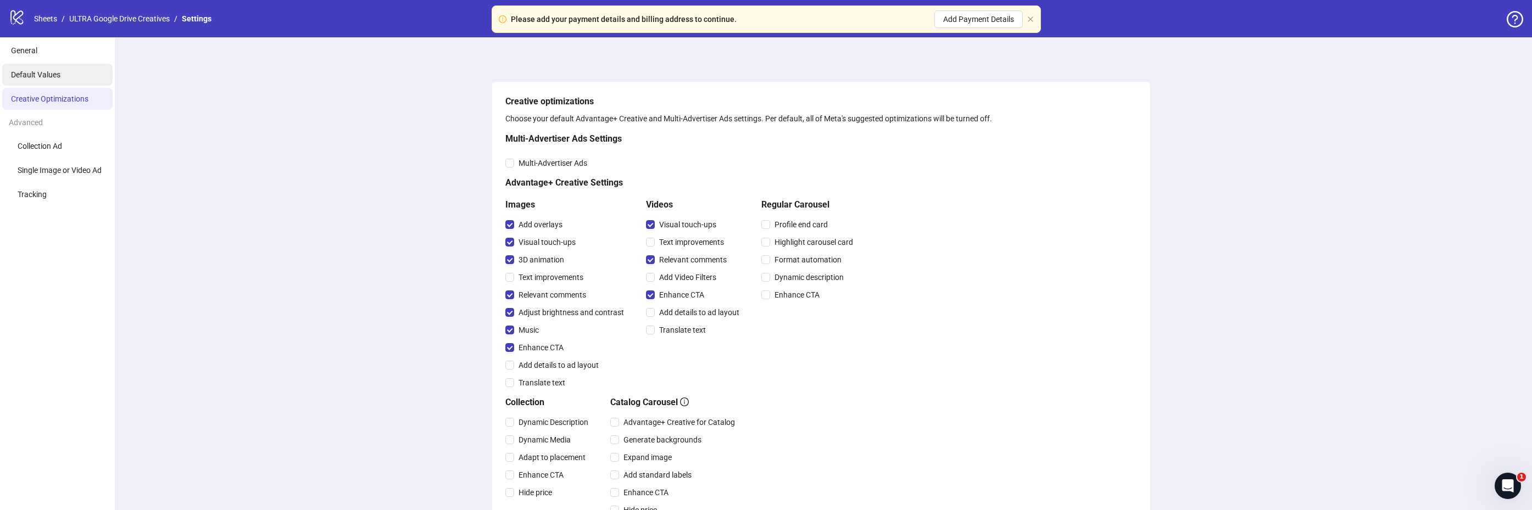
click at [39, 75] on span "Default Values" at bounding box center [35, 74] width 49 height 9
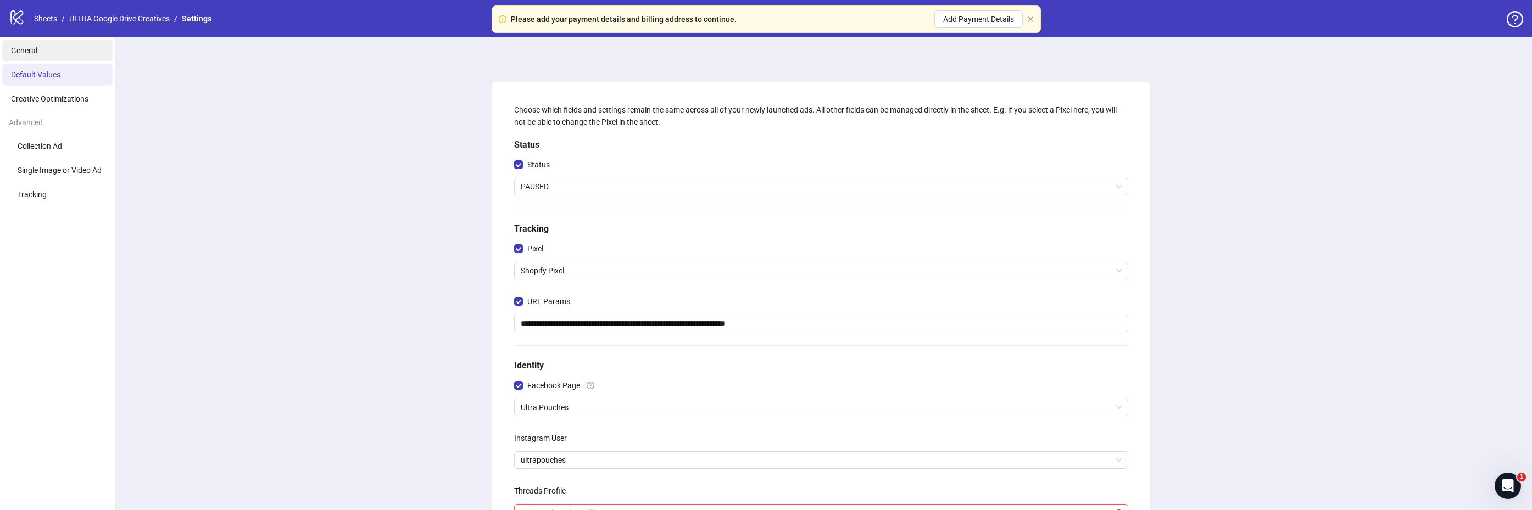
click at [48, 51] on li "General" at bounding box center [57, 51] width 110 height 22
